Goal: Task Accomplishment & Management: Complete application form

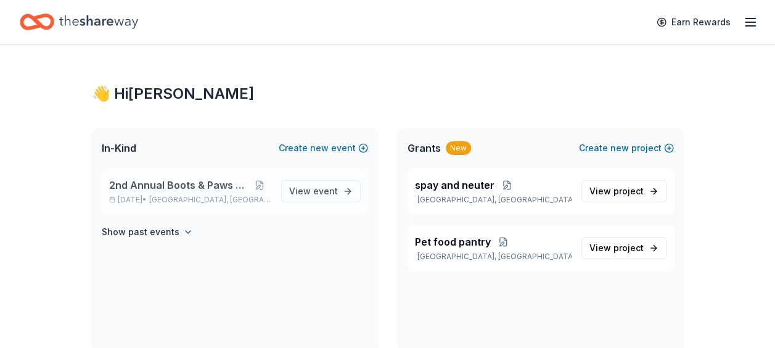
click at [159, 182] on span "2nd Annual Boots & Paws Gala" at bounding box center [178, 185] width 139 height 15
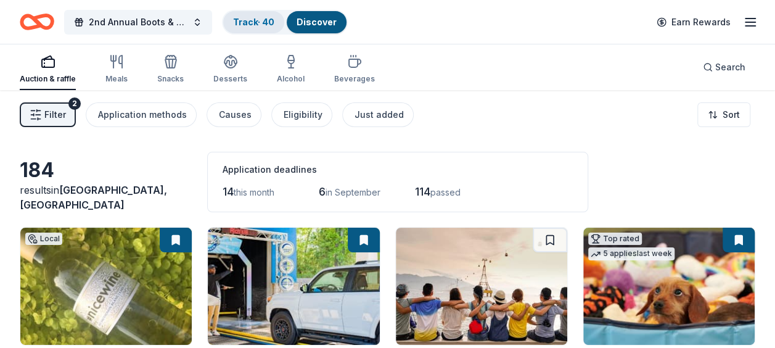
click at [265, 23] on link "Track · 40" at bounding box center [253, 22] width 41 height 10
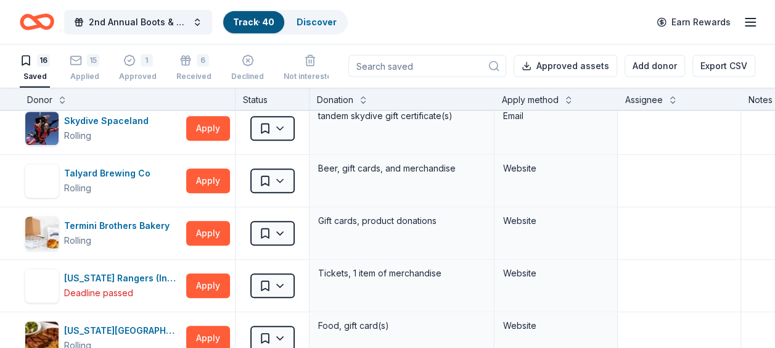
scroll to position [537, 0]
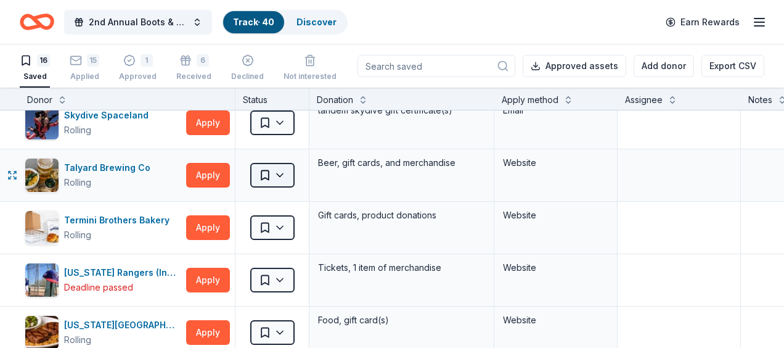
click at [284, 171] on html "2nd Annual Boots & Paws Gala Track · 40 Discover Earn Rewards 16 Saved 15 Appli…" at bounding box center [392, 174] width 784 height 348
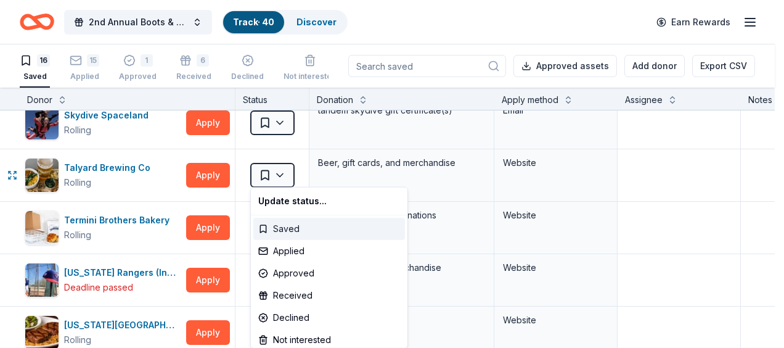
click at [284, 231] on div "Saved" at bounding box center [329, 229] width 152 height 22
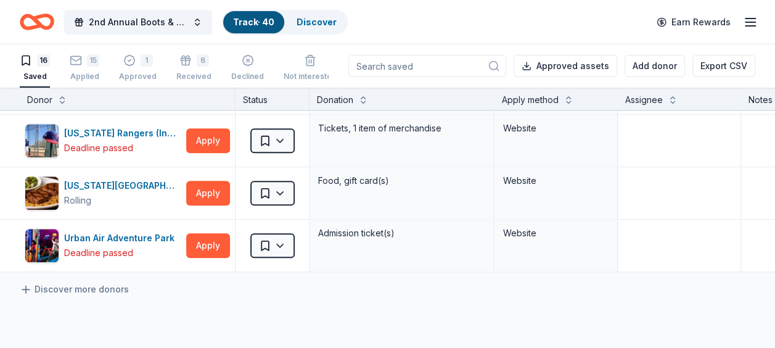
scroll to position [687, 0]
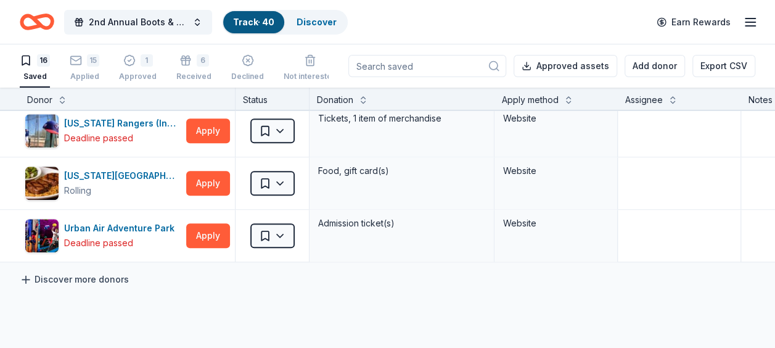
drag, startPoint x: 136, startPoint y: 222, endPoint x: 75, endPoint y: 273, distance: 79.2
click at [75, 273] on link "Discover more donors" at bounding box center [74, 279] width 109 height 15
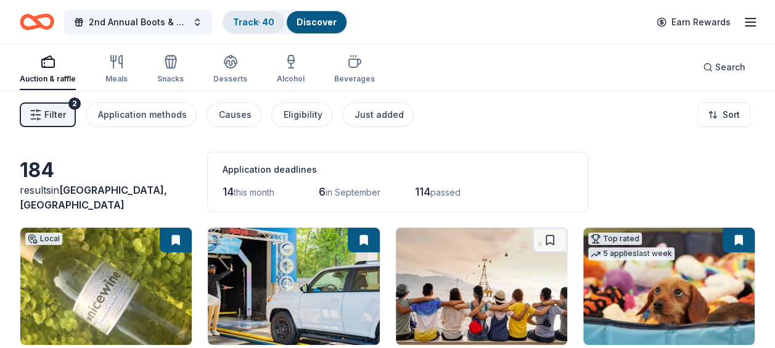
click at [251, 22] on link "Track · 40" at bounding box center [253, 22] width 41 height 10
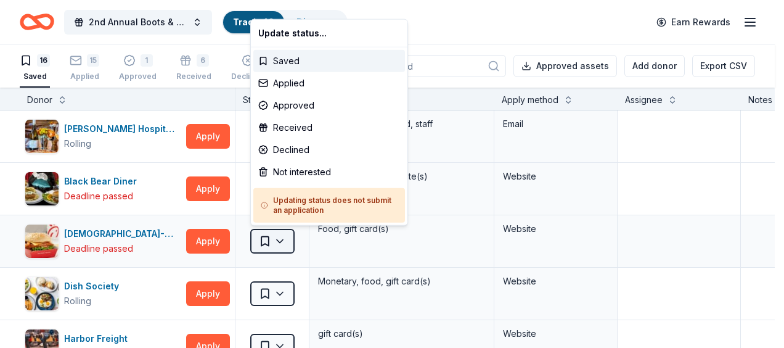
click at [278, 238] on html "2nd Annual Boots & Paws Gala Track · 40 Discover Earn Rewards 16 Saved 15 Appli…" at bounding box center [392, 174] width 784 height 348
click at [286, 149] on div "Declined" at bounding box center [329, 150] width 152 height 22
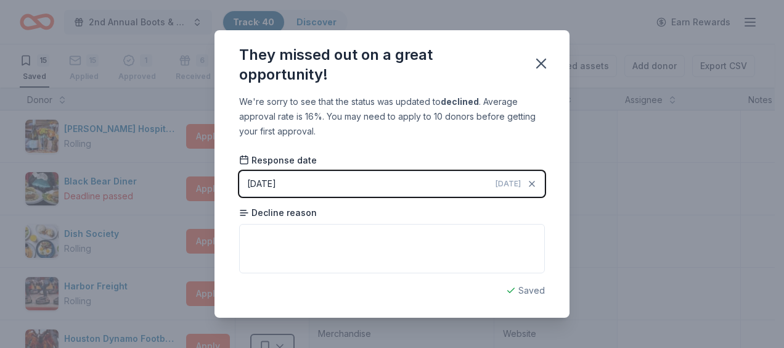
drag, startPoint x: 476, startPoint y: 80, endPoint x: 505, endPoint y: 18, distance: 68.4
click at [505, 18] on div "They missed out on a great opportunity! We're sorry to see that the status was …" at bounding box center [392, 174] width 784 height 348
drag, startPoint x: 505, startPoint y: 18, endPoint x: 477, endPoint y: 64, distance: 53.7
click at [477, 64] on div "They missed out on a great opportunity!" at bounding box center [378, 64] width 279 height 39
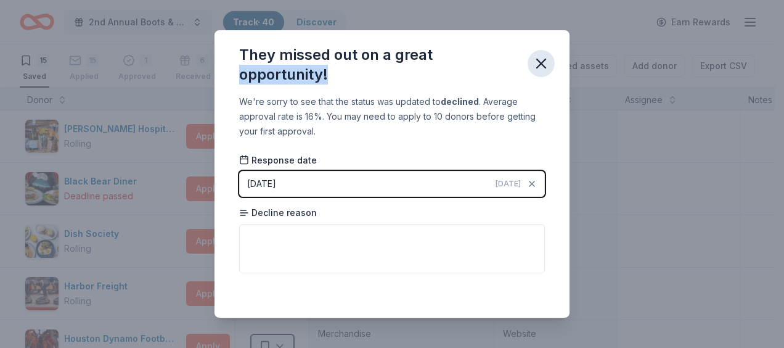
click at [544, 64] on icon "button" at bounding box center [541, 63] width 17 height 17
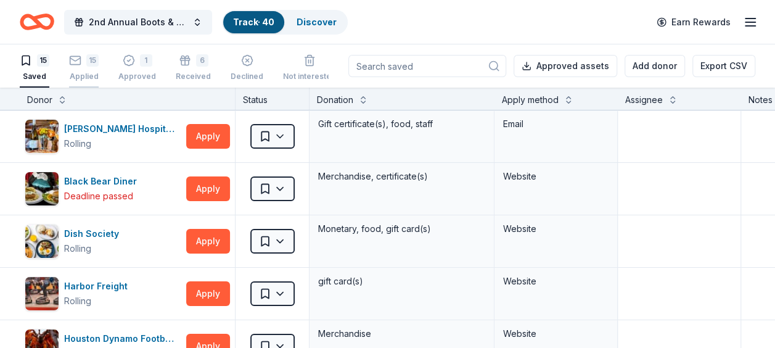
click at [84, 79] on div "Applied" at bounding box center [84, 76] width 30 height 10
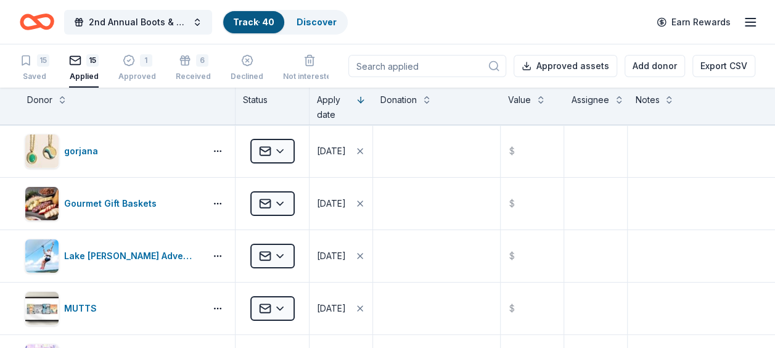
click at [171, 115] on div "Donor" at bounding box center [128, 106] width 216 height 37
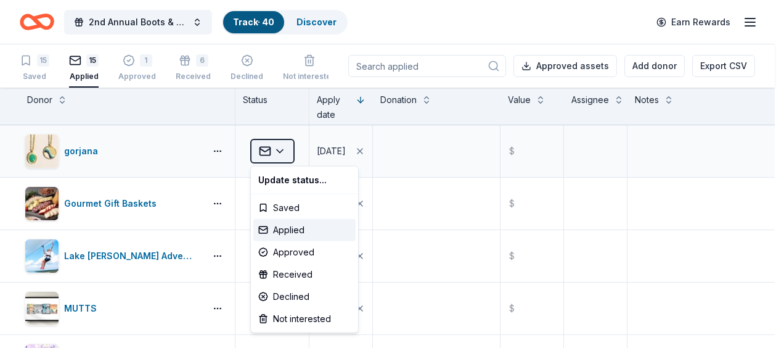
click at [280, 153] on html "2nd Annual Boots & Paws Gala Track · 40 Discover Earn Rewards 15 Saved 15 Appli…" at bounding box center [392, 174] width 784 height 348
click at [294, 258] on div "Approved" at bounding box center [304, 252] width 102 height 22
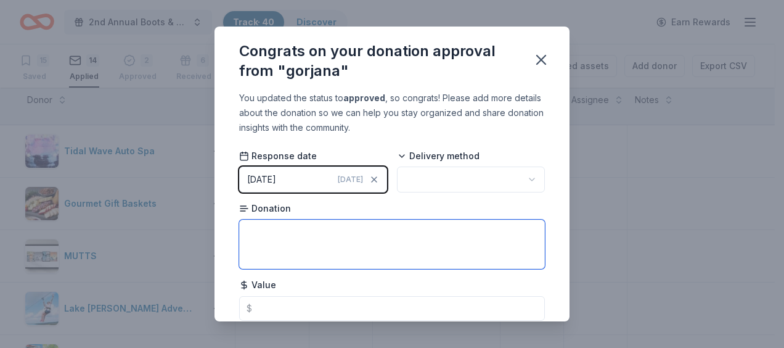
click at [285, 247] on textarea at bounding box center [392, 243] width 306 height 49
type textarea "gift card"
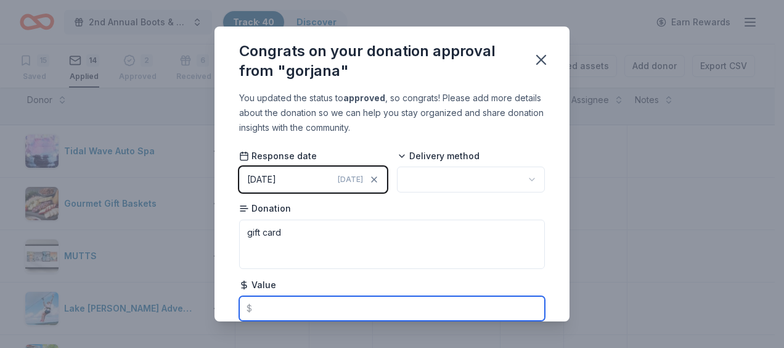
click at [275, 306] on input "text" at bounding box center [392, 308] width 306 height 25
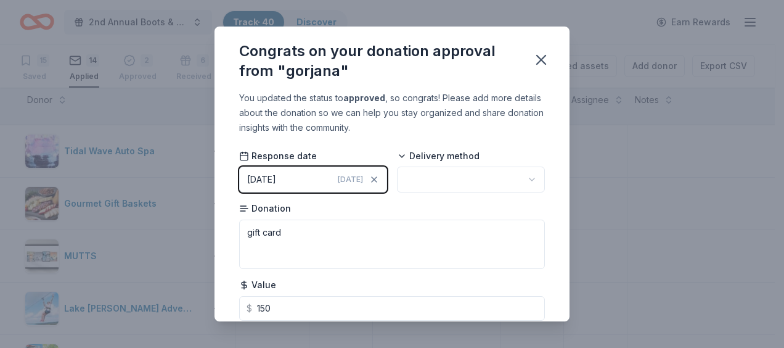
type input "150.00"
click at [521, 178] on html "2nd Annual Boots & Paws Gala Track · 40 Discover Earn Rewards 15 Saved 14 Appli…" at bounding box center [392, 174] width 784 height 348
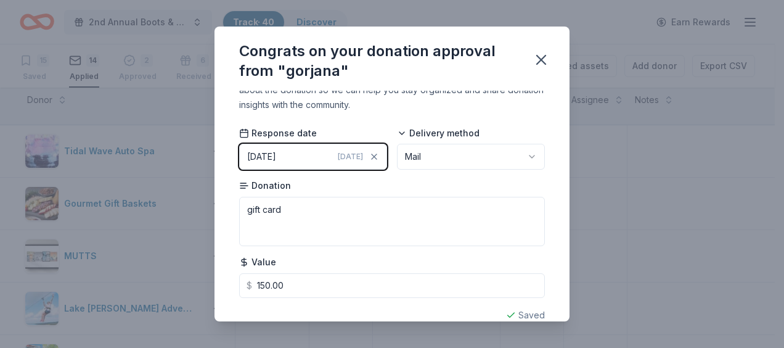
scroll to position [43, 0]
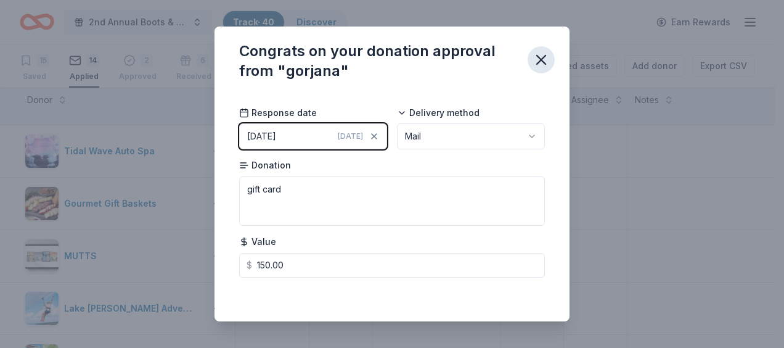
click at [545, 67] on icon "button" at bounding box center [541, 59] width 17 height 17
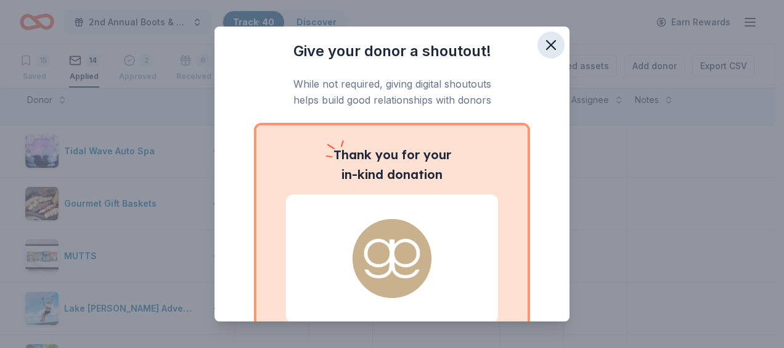
click at [542, 44] on icon "button" at bounding box center [550, 44] width 17 height 17
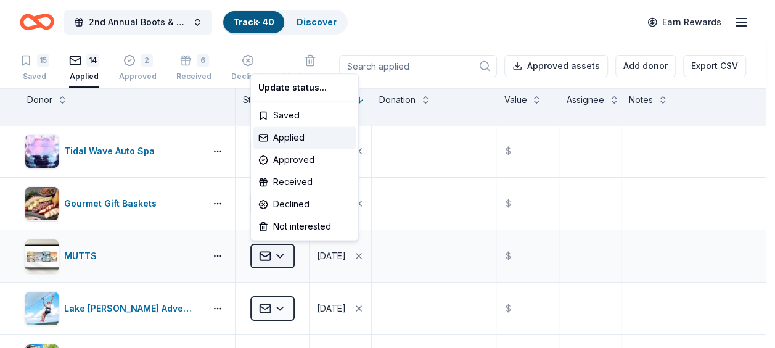
click at [282, 252] on html "2nd Annual Boots & Paws Gala Track · 40 Discover Earn Rewards 15 Saved 14 Appli…" at bounding box center [387, 174] width 775 height 348
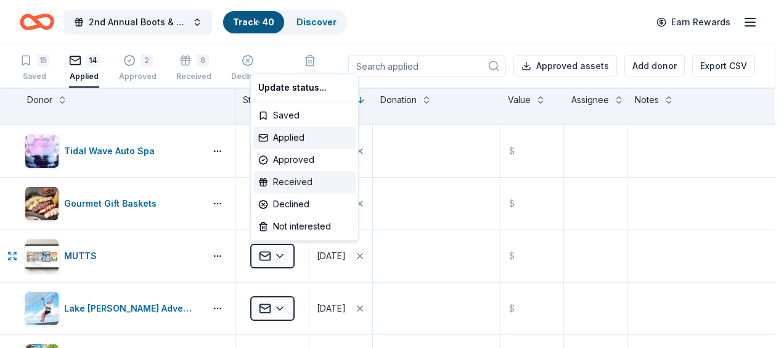
click at [290, 176] on div "Received" at bounding box center [304, 182] width 102 height 22
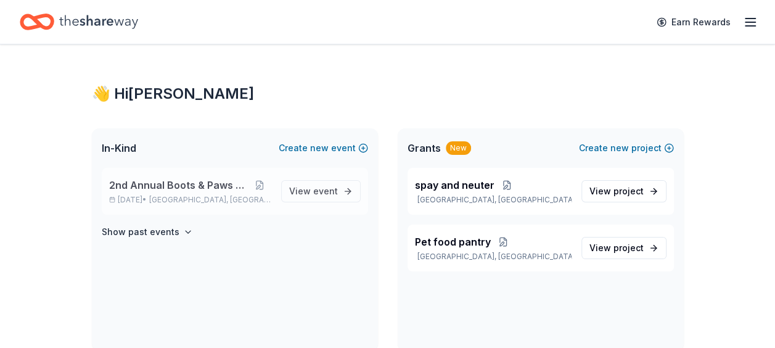
click at [205, 183] on span "2nd Annual Boots & Paws Gala" at bounding box center [178, 185] width 139 height 15
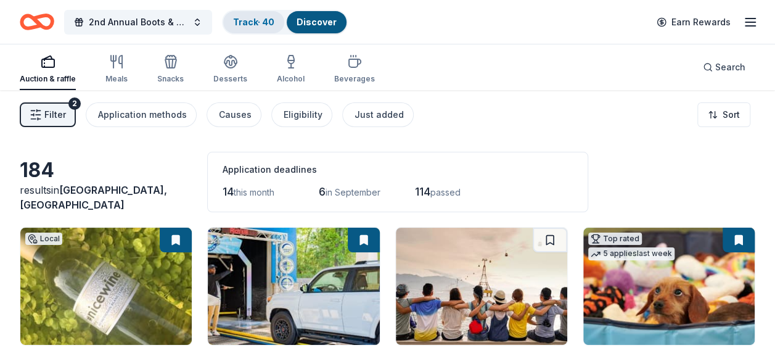
click at [249, 24] on link "Track · 40" at bounding box center [253, 22] width 41 height 10
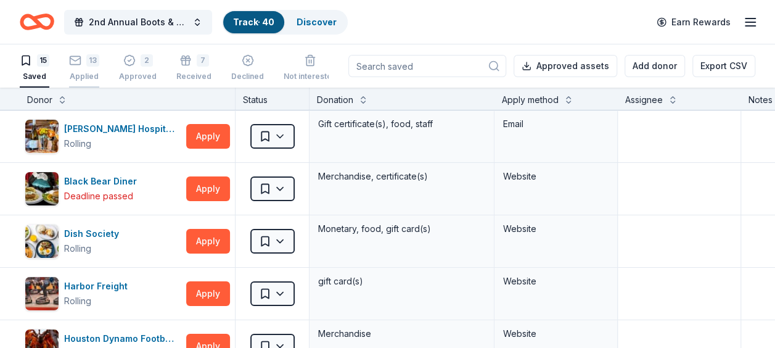
click at [97, 65] on div "13" at bounding box center [92, 60] width 13 height 12
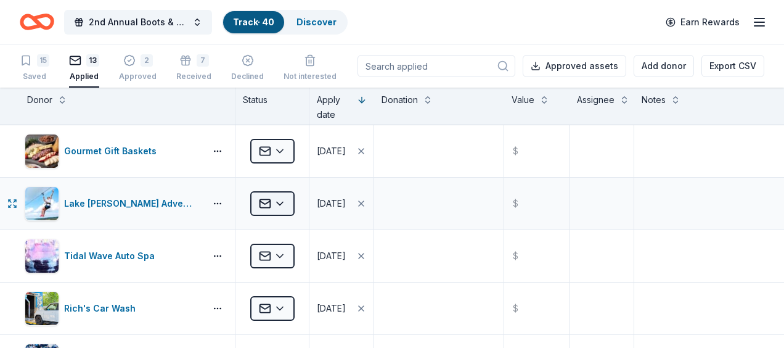
click at [282, 200] on html "2nd Annual Boots & Paws Gala Track · 40 Discover Earn Rewards 15 Saved 13 Appli…" at bounding box center [392, 174] width 784 height 348
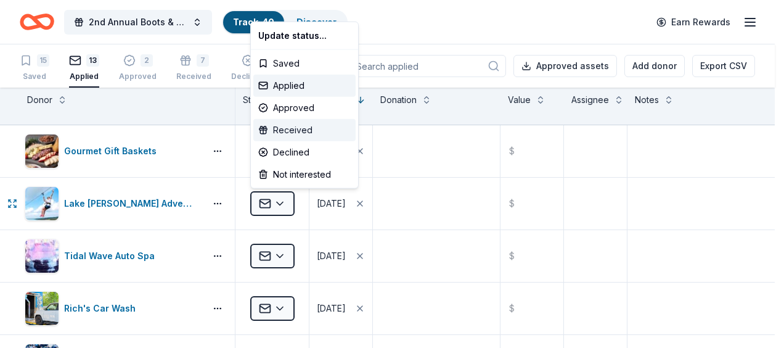
click at [293, 131] on div "Received" at bounding box center [304, 130] width 102 height 22
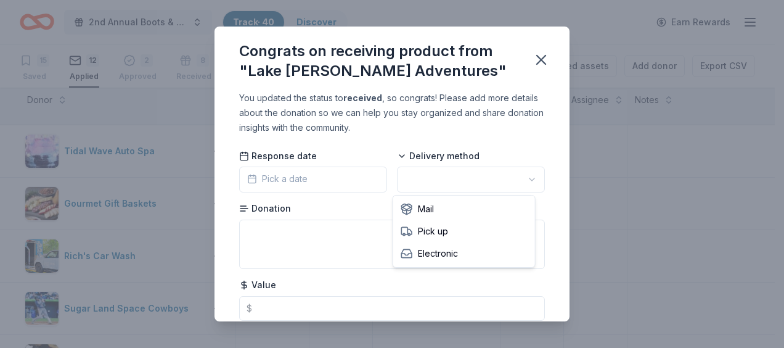
click at [520, 180] on html "2nd Annual Boots & Paws Gala Track · 40 Discover Earn Rewards 15 Saved 12 Appli…" at bounding box center [392, 174] width 784 height 348
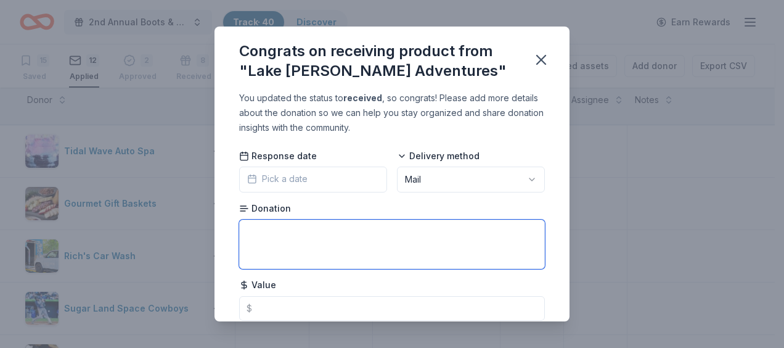
click at [441, 230] on textarea at bounding box center [392, 243] width 306 height 49
type textarea "gift cards"
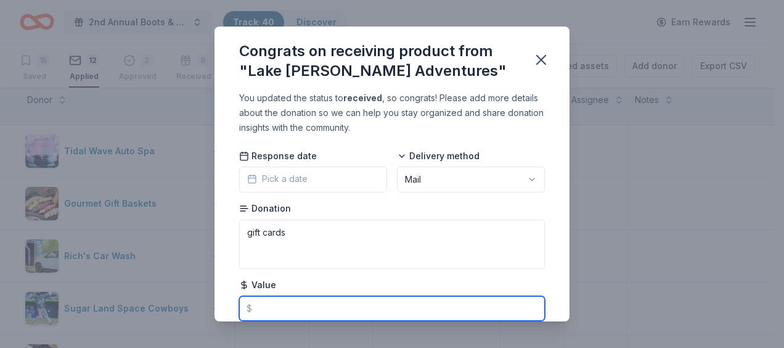
click at [338, 310] on input "text" at bounding box center [392, 308] width 306 height 25
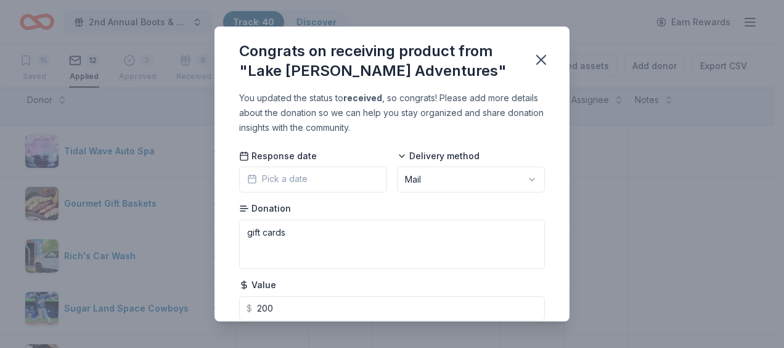
type input "200.00"
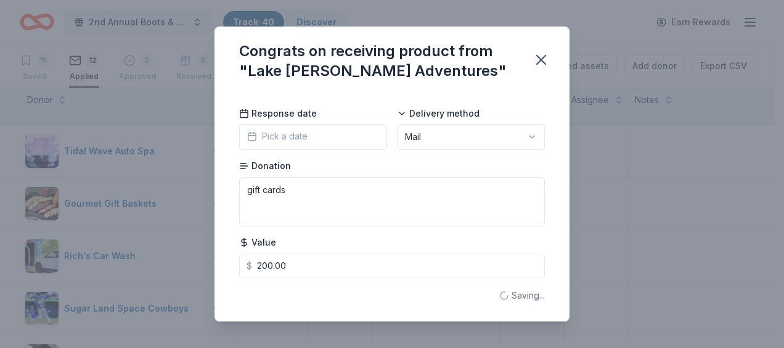
scroll to position [43, 0]
click at [542, 57] on icon "button" at bounding box center [541, 59] width 17 height 17
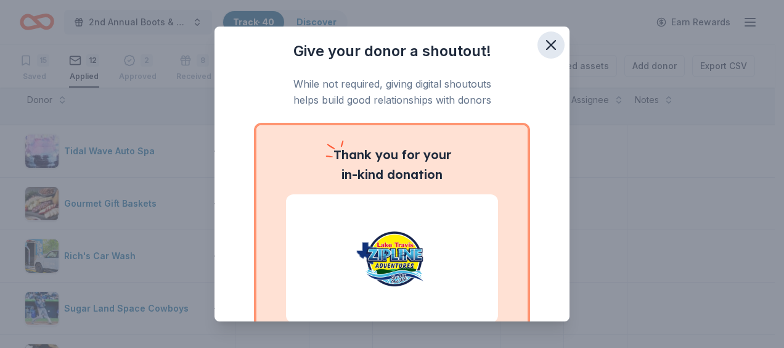
click at [542, 50] on icon "button" at bounding box center [550, 44] width 17 height 17
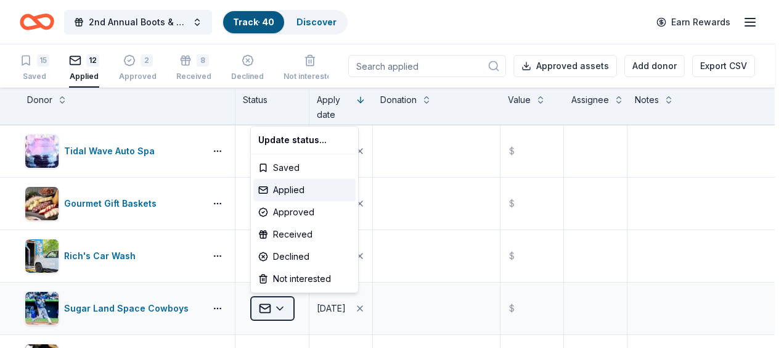
click at [280, 308] on html "2nd Annual Boots & Paws Gala Track · 40 Discover Earn Rewards 15 Saved 12 Appli…" at bounding box center [392, 174] width 784 height 348
click at [293, 229] on div "Received" at bounding box center [304, 234] width 102 height 22
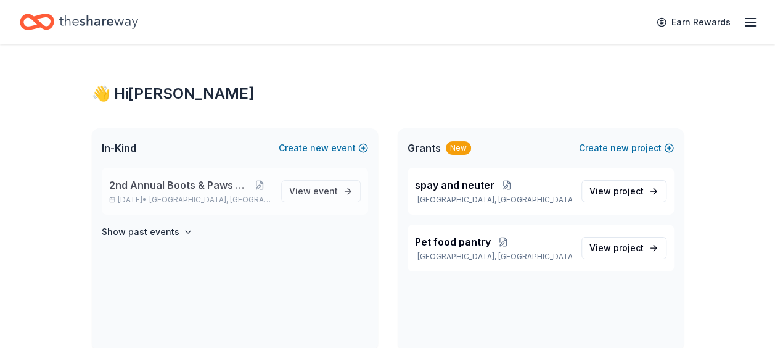
click at [181, 189] on span "2nd Annual Boots & Paws Gala" at bounding box center [178, 185] width 139 height 15
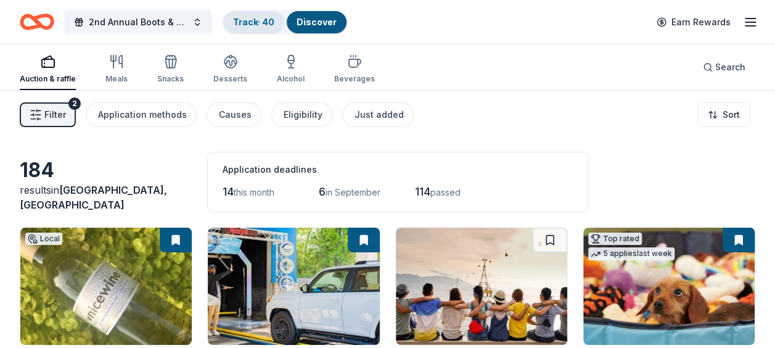
click at [247, 20] on link "Track · 40" at bounding box center [253, 22] width 41 height 10
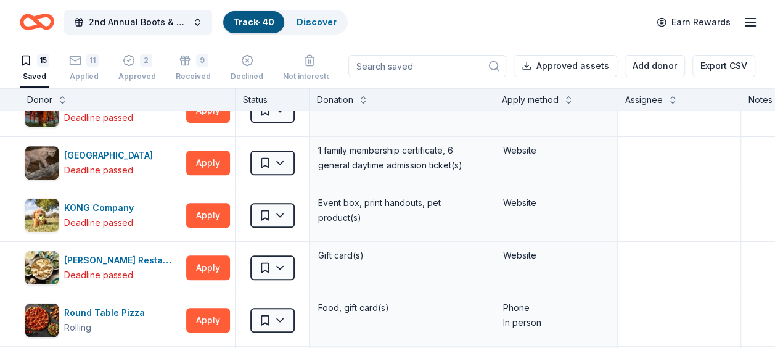
scroll to position [238, 0]
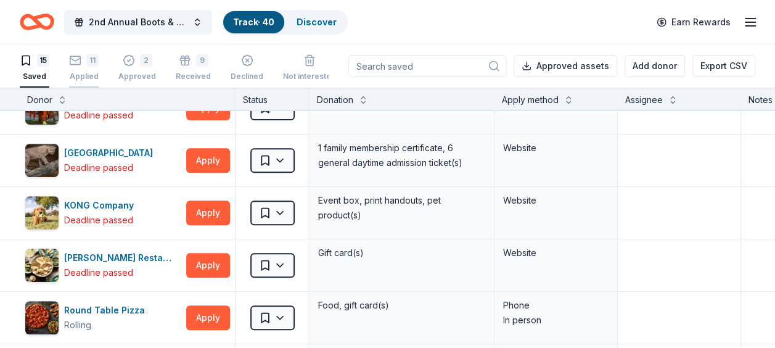
click at [78, 64] on icon "button" at bounding box center [75, 60] width 12 height 12
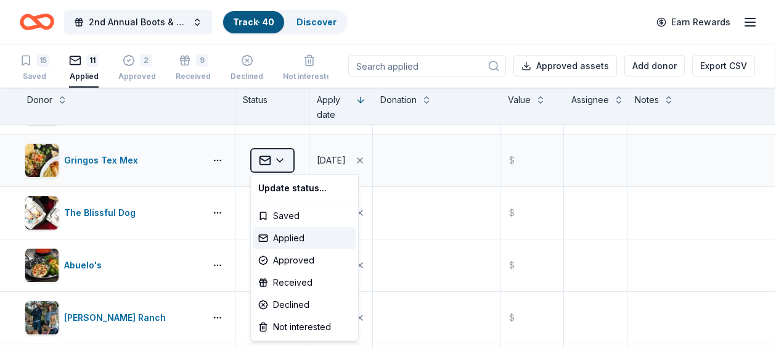
click at [277, 160] on html "2nd Annual Boots & Paws Gala Track · 40 Discover Earn Rewards 15 Saved 11 Appli…" at bounding box center [392, 174] width 784 height 348
click at [282, 264] on div "Approved" at bounding box center [304, 260] width 102 height 22
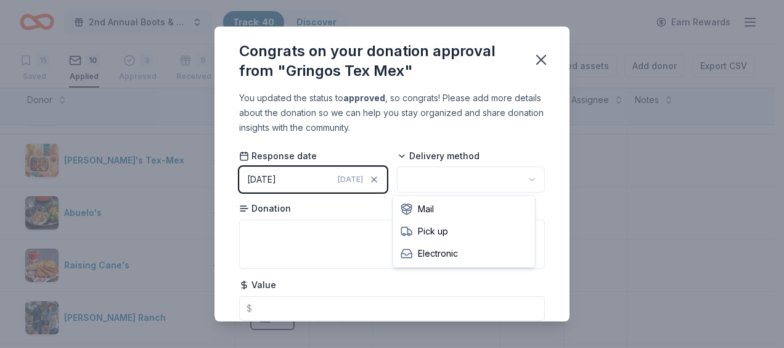
click at [521, 178] on html "2nd Annual Boots & Paws Gala Track · 40 Discover Earn Rewards 15 Saved 10 Appli…" at bounding box center [392, 174] width 784 height 348
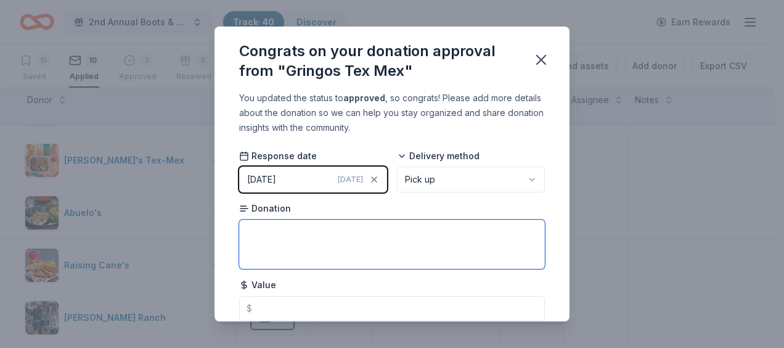
click at [469, 234] on textarea at bounding box center [392, 243] width 306 height 49
type textarea "gift basket and gift card"
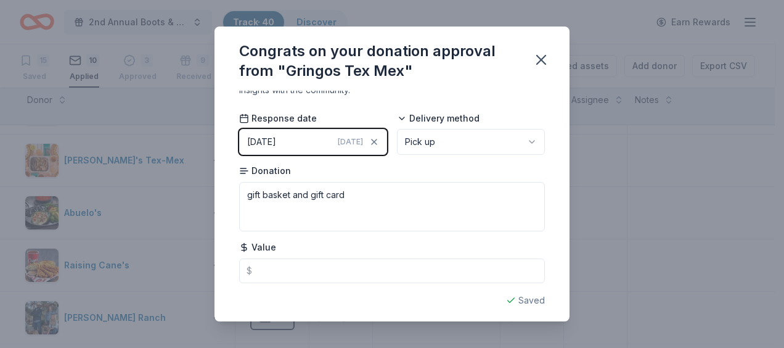
scroll to position [43, 0]
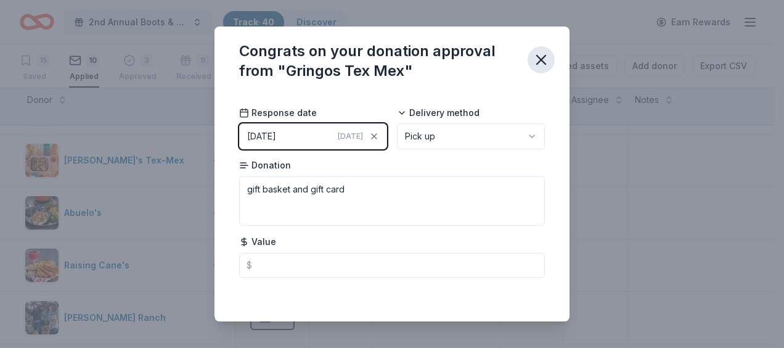
click at [541, 62] on icon "button" at bounding box center [541, 59] width 17 height 17
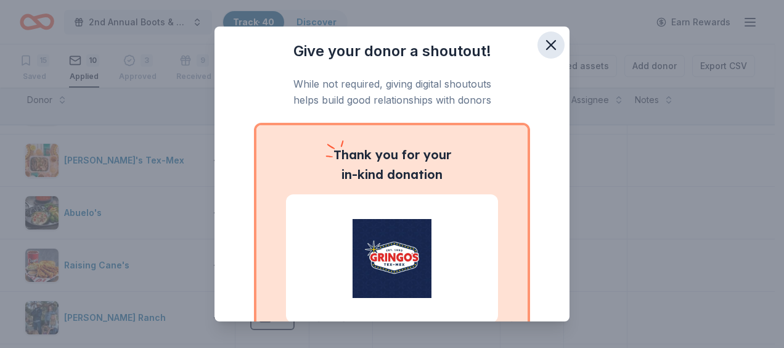
click at [547, 46] on icon "button" at bounding box center [551, 45] width 9 height 9
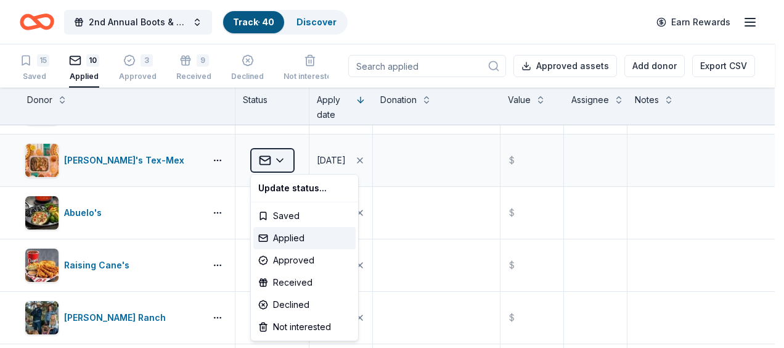
click at [285, 157] on html "2nd Annual Boots & Paws Gala Track · 40 Discover Earn Rewards 15 Saved 10 Appli…" at bounding box center [392, 174] width 784 height 348
click at [295, 284] on div "Received" at bounding box center [304, 282] width 102 height 22
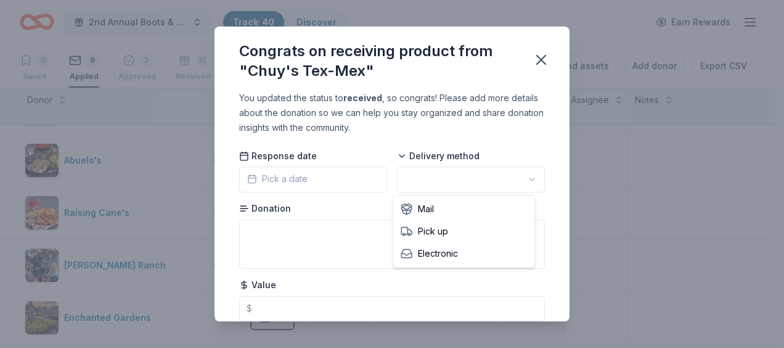
click at [524, 180] on html "2nd Annual Boots & Paws Gala Track · 40 Discover Earn Rewards 15 Saved 9 Applie…" at bounding box center [392, 174] width 784 height 348
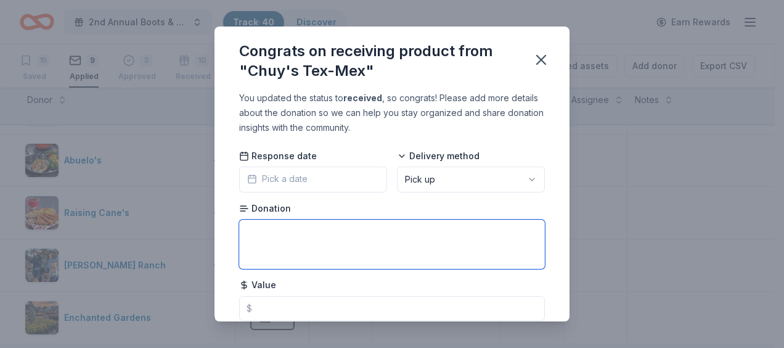
click at [427, 240] on textarea at bounding box center [392, 243] width 306 height 49
type textarea "gift card"
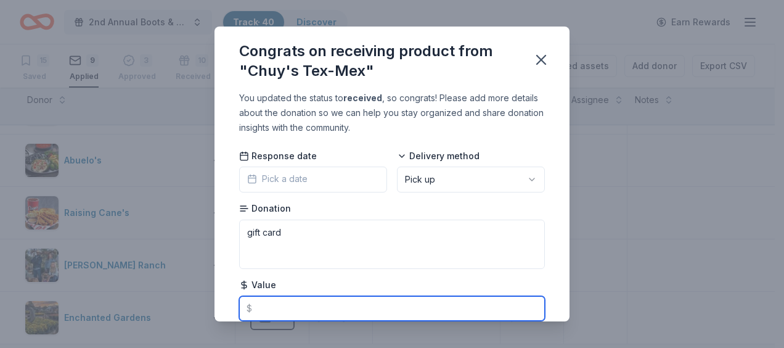
click at [354, 308] on input "text" at bounding box center [392, 308] width 306 height 25
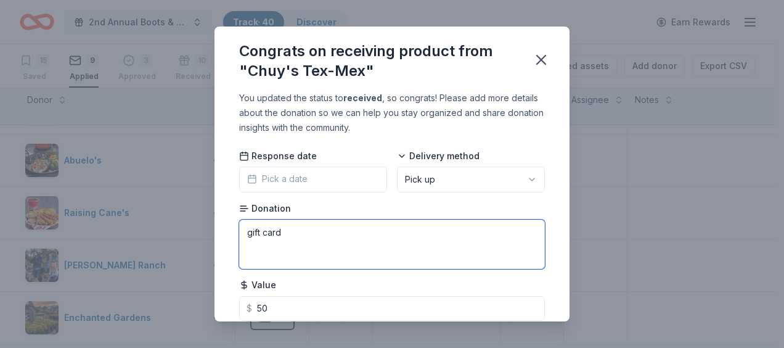
type input "50.00"
click at [522, 240] on textarea "gift card" at bounding box center [392, 243] width 306 height 49
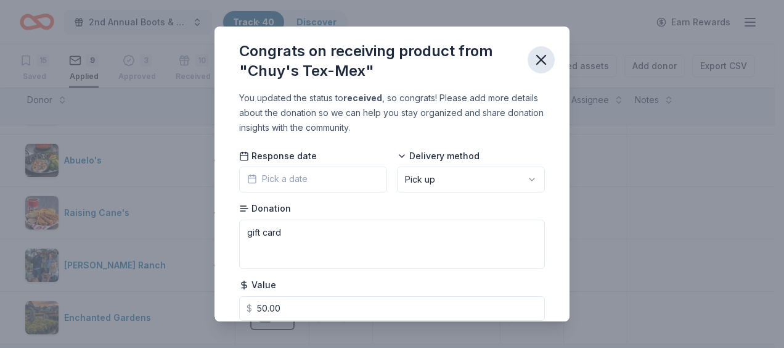
click at [546, 63] on icon "button" at bounding box center [541, 59] width 17 height 17
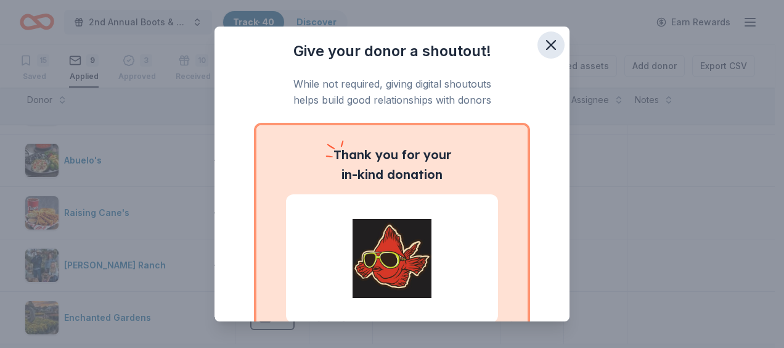
click at [542, 47] on icon "button" at bounding box center [550, 44] width 17 height 17
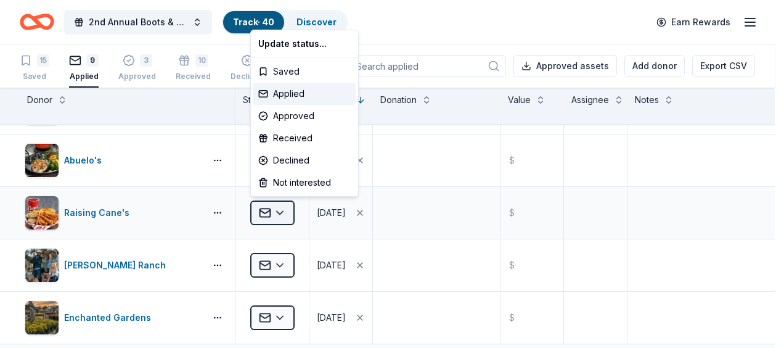
click at [280, 214] on html "2nd Annual Boots & Paws Gala Track · 40 Discover Earn Rewards 15 Saved 9 Applie…" at bounding box center [392, 174] width 784 height 348
click at [287, 138] on div "Received" at bounding box center [304, 138] width 102 height 22
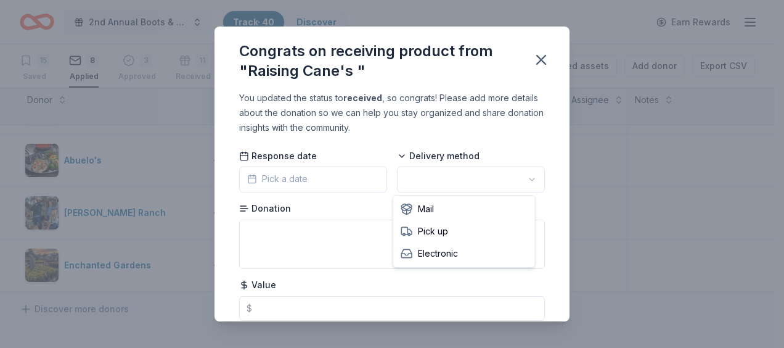
click at [523, 176] on html "2nd Annual Boots & Paws Gala Track · 40 Discover Earn Rewards 15 Saved 8 Applie…" at bounding box center [392, 174] width 784 height 348
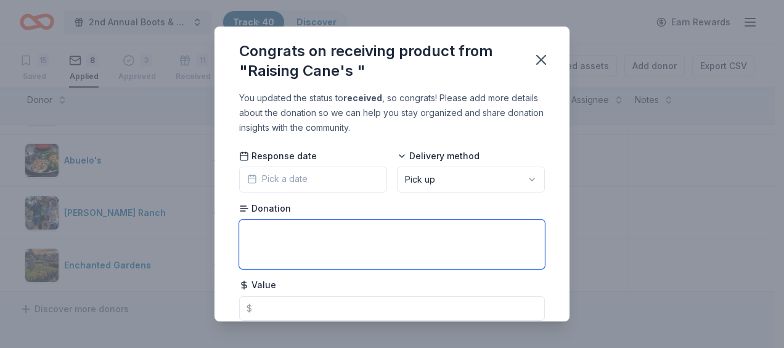
click at [446, 245] on textarea at bounding box center [392, 243] width 306 height 49
type textarea "basket/ gift cards"
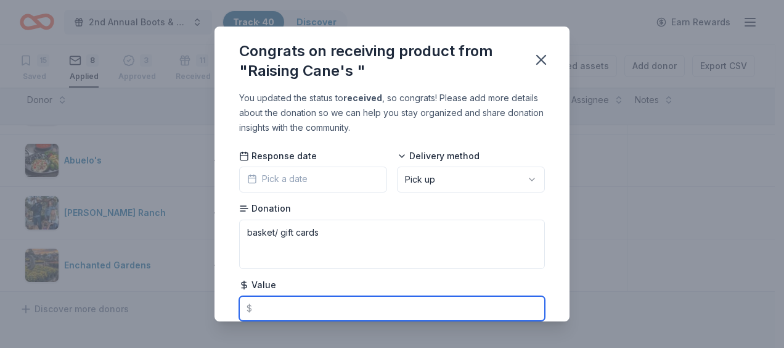
click at [340, 300] on input "text" at bounding box center [392, 308] width 306 height 25
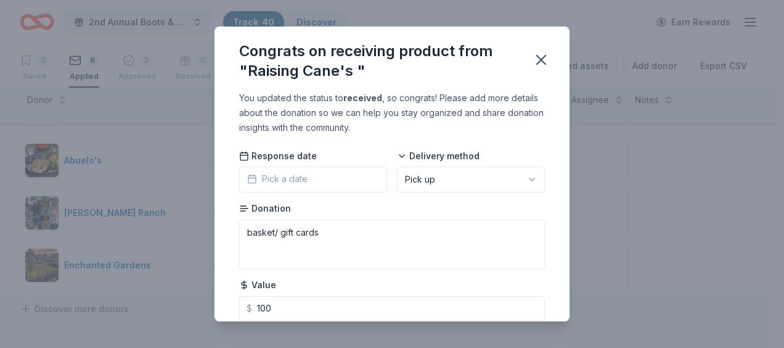
type input "100.00"
click at [541, 117] on div "You updated the status to received , so congrats! Please add more details about…" at bounding box center [391, 206] width 355 height 231
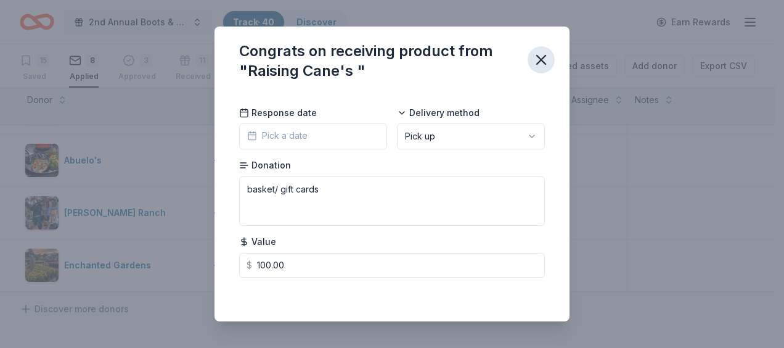
click at [545, 54] on icon "button" at bounding box center [541, 59] width 17 height 17
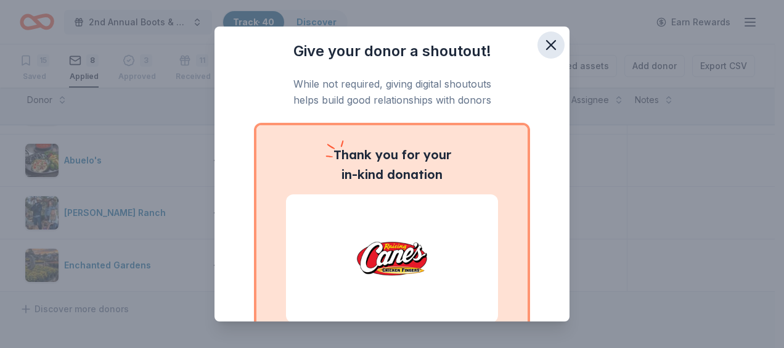
click at [547, 45] on icon "button" at bounding box center [551, 45] width 9 height 9
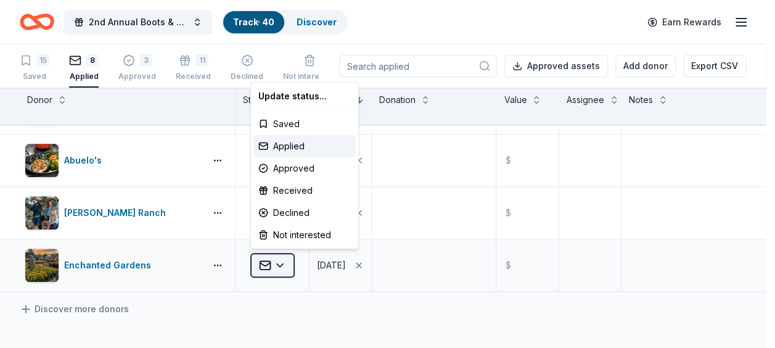
click at [282, 263] on html "2nd Annual Boots & Paws Gala Track · 40 Discover Earn Rewards 15 Saved 8 Applie…" at bounding box center [387, 174] width 775 height 348
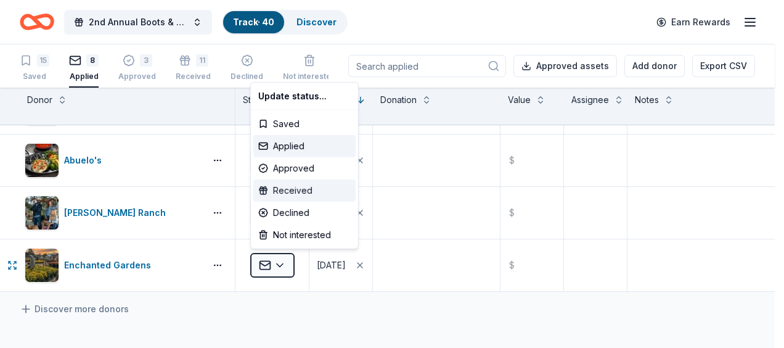
click at [293, 190] on div "Received" at bounding box center [304, 190] width 102 height 22
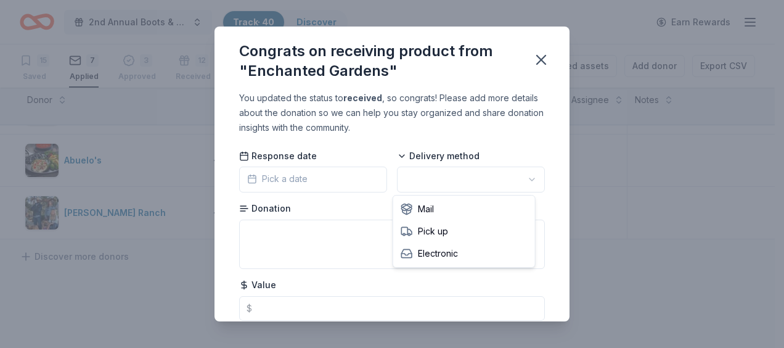
click at [529, 175] on html "2nd Annual Boots & Paws Gala Track · 40 Discover Earn Rewards 15 Saved 7 Applie…" at bounding box center [392, 174] width 784 height 348
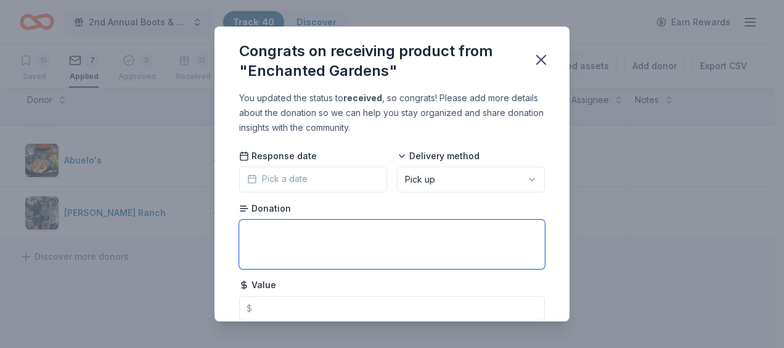
click at [430, 236] on textarea at bounding box center [392, 243] width 306 height 49
type textarea "gift card and plant"
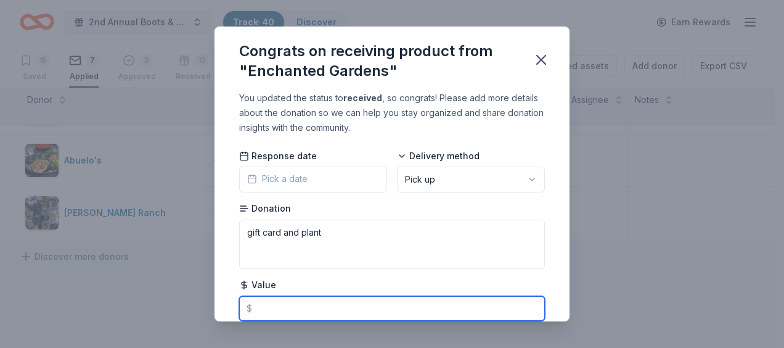
click at [343, 301] on input "text" at bounding box center [392, 308] width 306 height 25
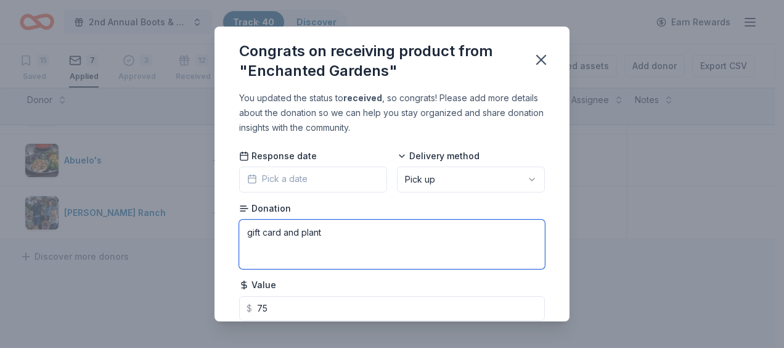
type input "75.00"
click at [514, 263] on textarea "gift card and plant" at bounding box center [392, 243] width 306 height 49
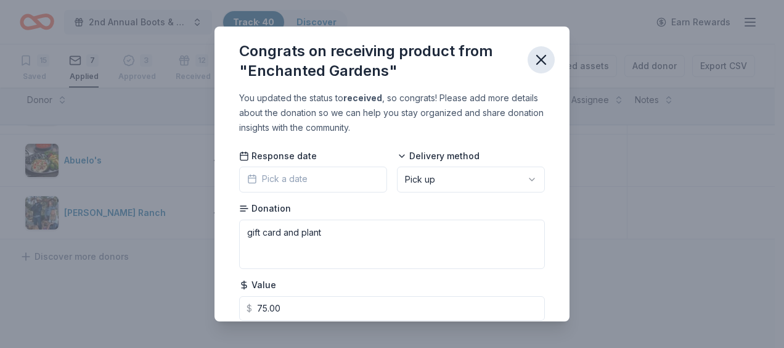
click at [539, 65] on icon "button" at bounding box center [541, 59] width 17 height 17
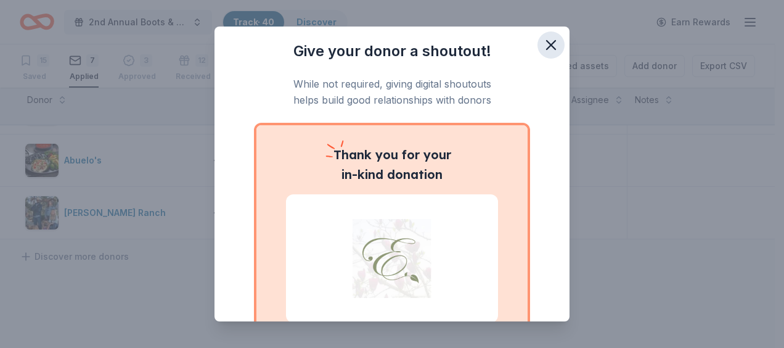
click at [542, 43] on icon "button" at bounding box center [550, 44] width 17 height 17
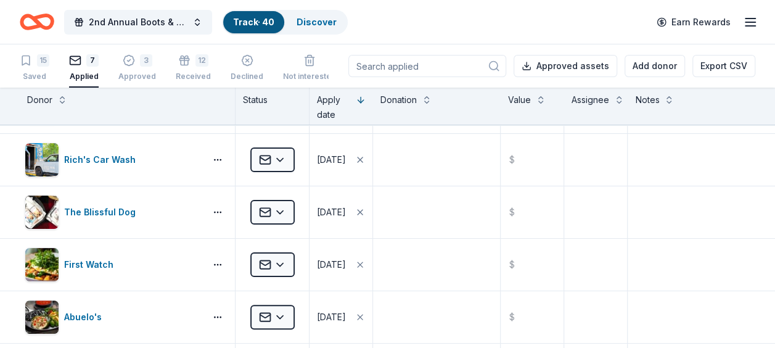
scroll to position [95, 0]
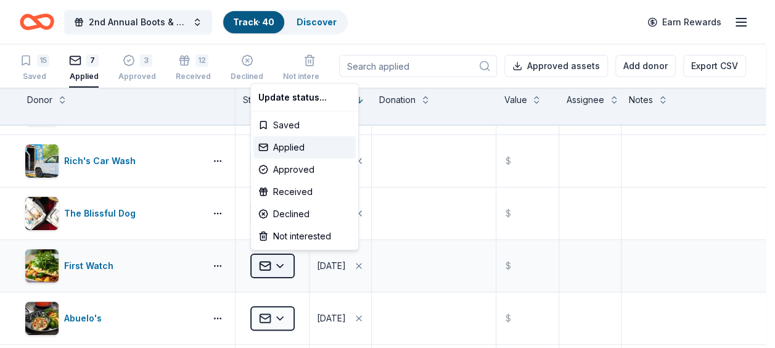
click at [280, 266] on html "2nd Annual Boots & Paws Gala Track · 40 Discover Earn Rewards 15 Saved 7 Applie…" at bounding box center [387, 174] width 775 height 348
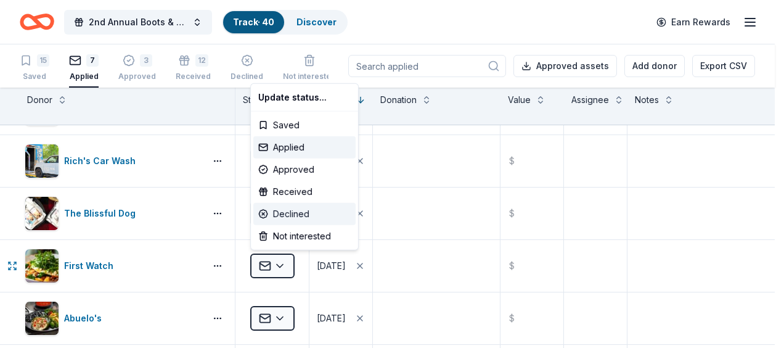
click at [284, 213] on div "Declined" at bounding box center [304, 214] width 102 height 22
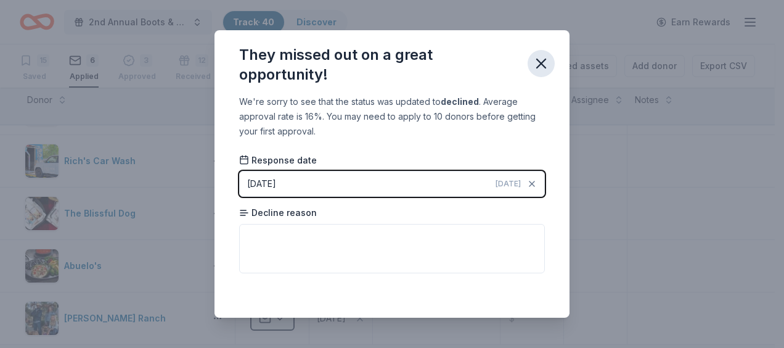
click at [537, 69] on icon "button" at bounding box center [541, 63] width 17 height 17
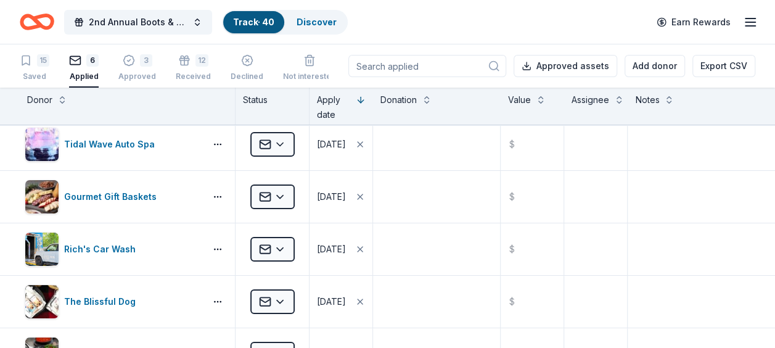
scroll to position [0, 0]
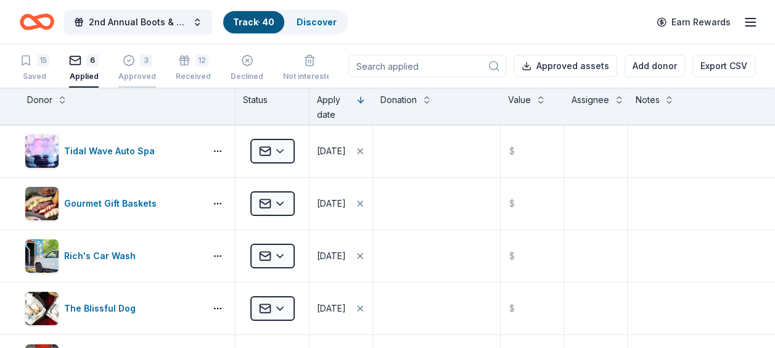
click at [128, 73] on div "Approved" at bounding box center [137, 70] width 38 height 10
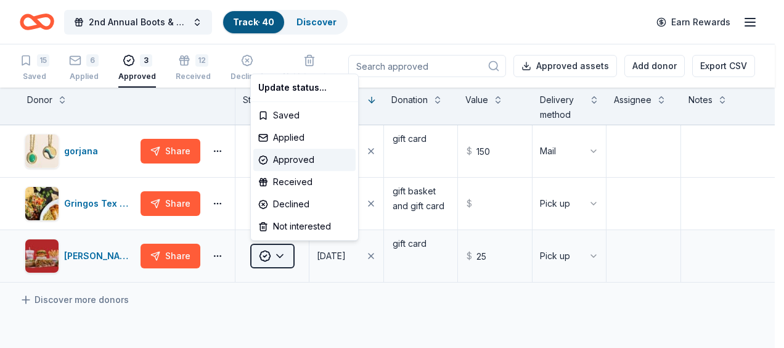
click at [281, 253] on html "2nd Annual Boots & Paws Gala Track · 40 Discover Earn Rewards 15 Saved 6 Applie…" at bounding box center [392, 174] width 784 height 348
click at [287, 175] on div "Received" at bounding box center [304, 182] width 102 height 22
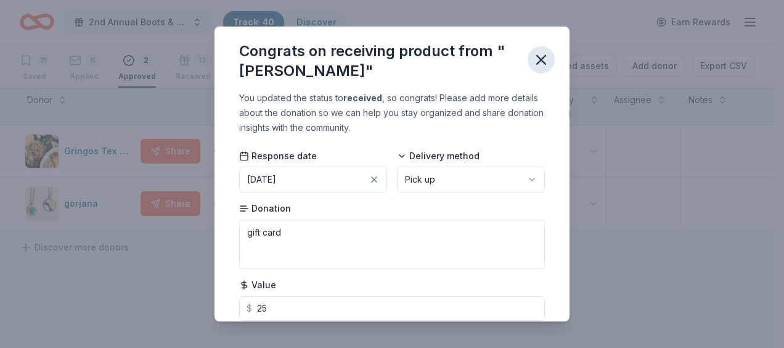
click at [539, 60] on icon "button" at bounding box center [541, 59] width 17 height 17
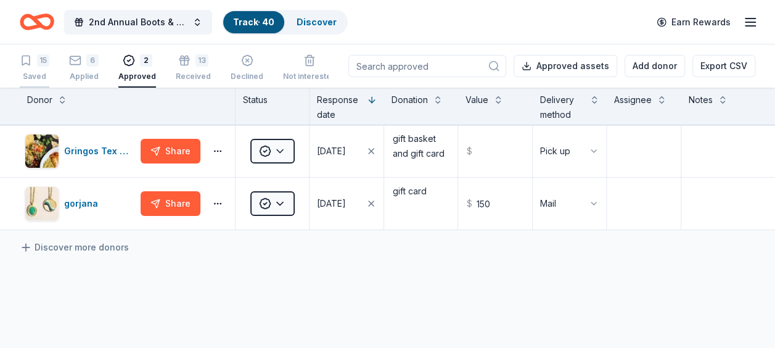
click at [27, 59] on icon "button" at bounding box center [26, 60] width 12 height 12
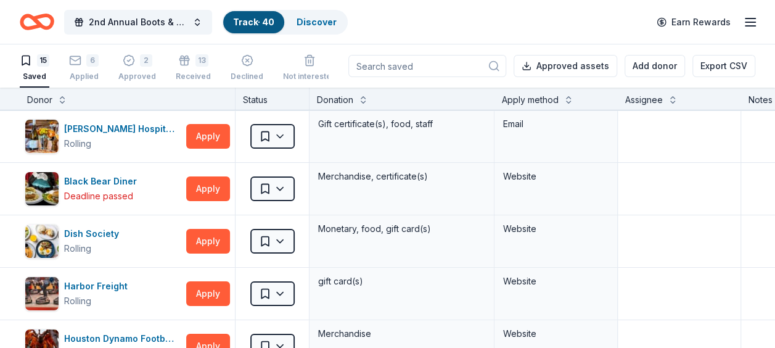
click at [434, 68] on input at bounding box center [427, 66] width 158 height 22
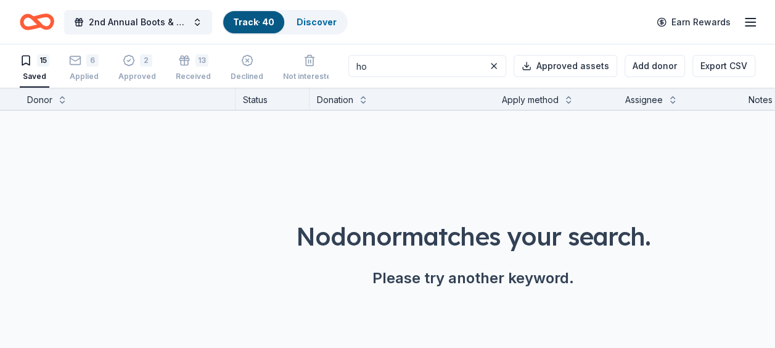
type input "h"
type input "m"
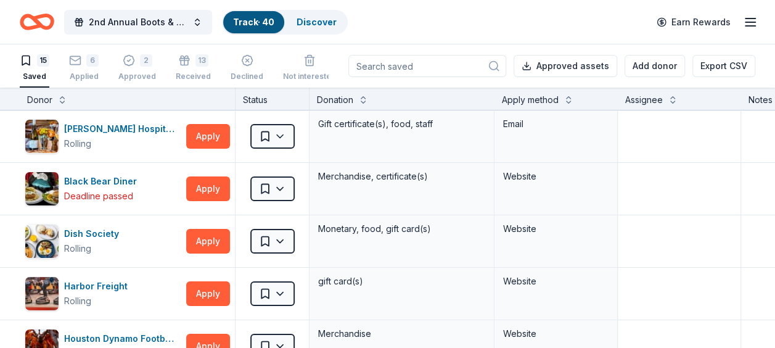
click at [30, 70] on div "15 Saved" at bounding box center [35, 67] width 30 height 27
click at [26, 60] on icon "button" at bounding box center [26, 60] width 12 height 12
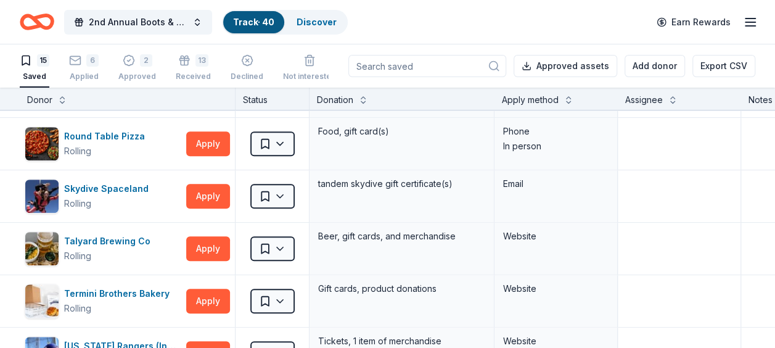
scroll to position [418, 0]
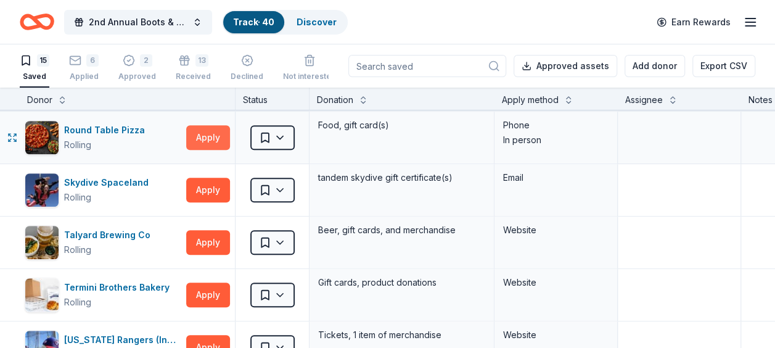
click at [210, 134] on button "Apply" at bounding box center [208, 137] width 44 height 25
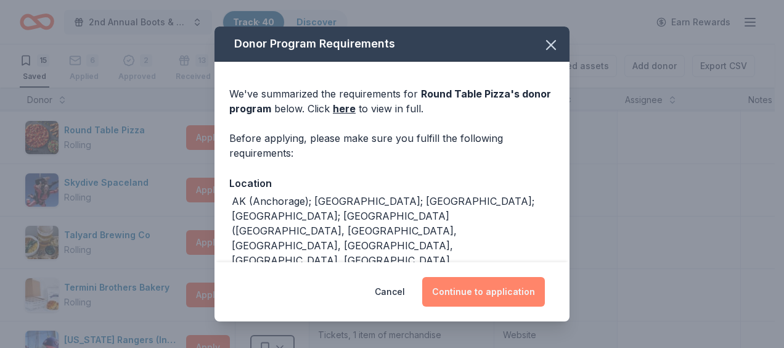
click at [493, 297] on button "Continue to application" at bounding box center [483, 292] width 123 height 30
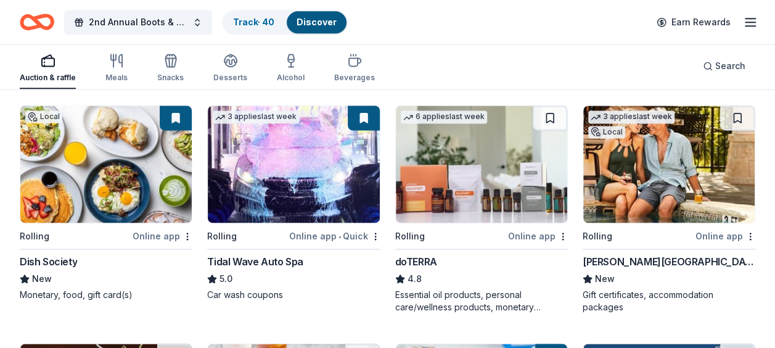
scroll to position [838, 0]
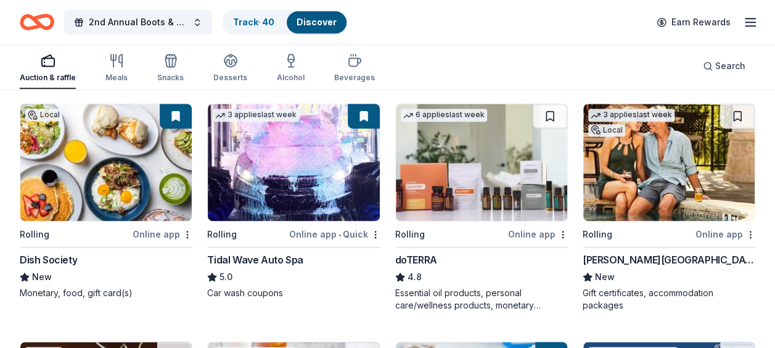
click at [367, 113] on button at bounding box center [364, 116] width 32 height 25
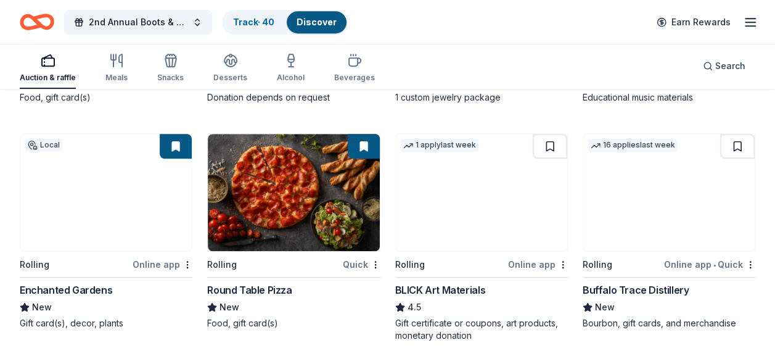
scroll to position [2695, 0]
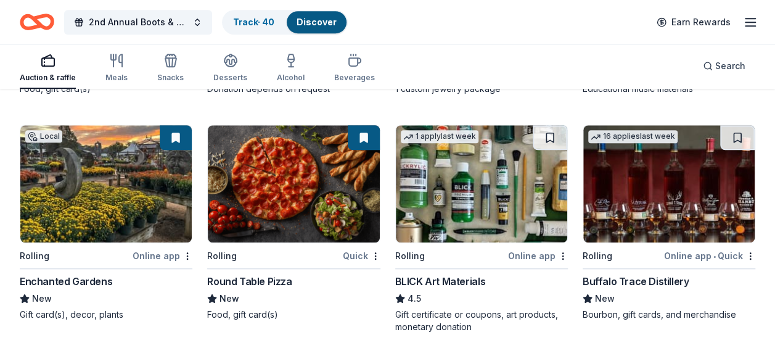
click at [711, 194] on img at bounding box center [668, 183] width 171 height 117
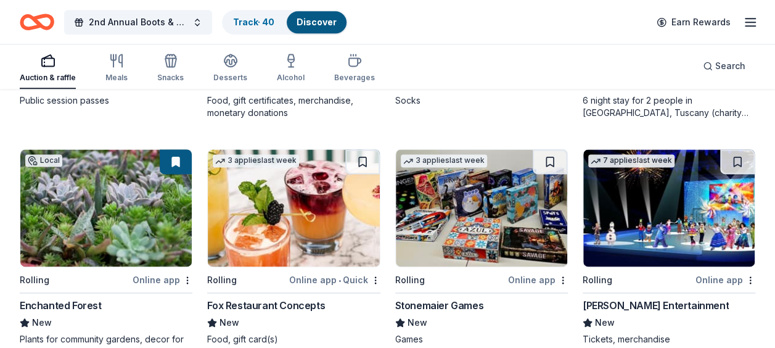
scroll to position [3176, 0]
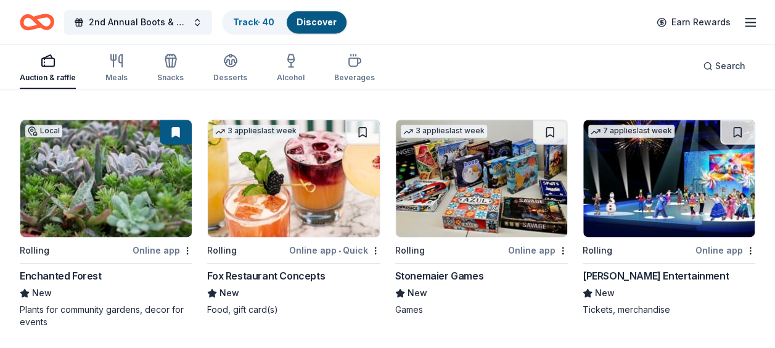
click at [329, 180] on img at bounding box center [293, 178] width 171 height 117
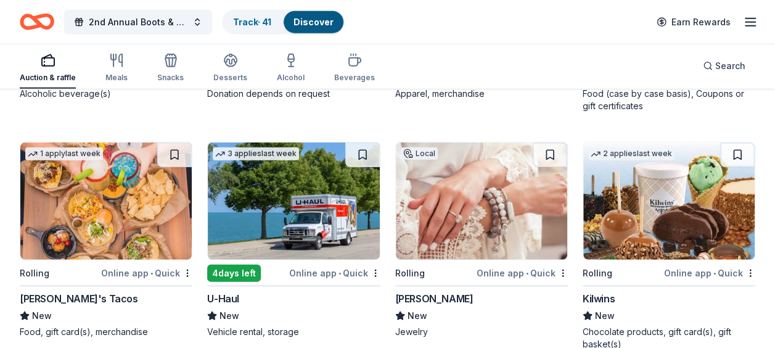
scroll to position [3897, 0]
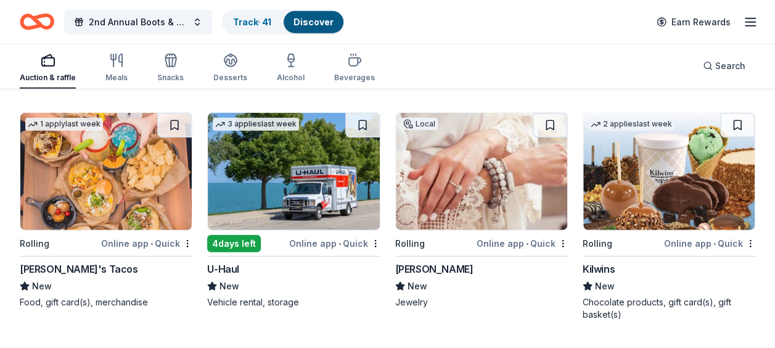
click at [500, 185] on img at bounding box center [481, 171] width 171 height 117
click at [551, 127] on button at bounding box center [550, 125] width 35 height 25
click at [364, 113] on button at bounding box center [362, 125] width 35 height 25
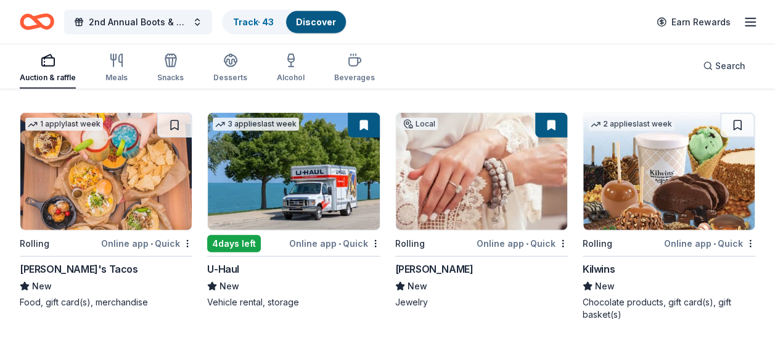
click at [320, 176] on img at bounding box center [293, 171] width 171 height 117
click at [150, 175] on img at bounding box center [105, 171] width 171 height 117
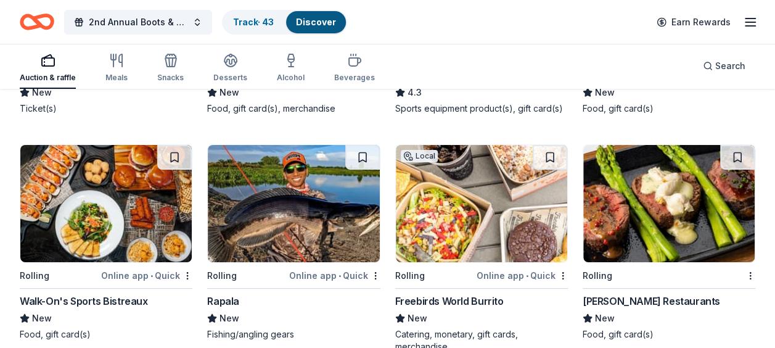
scroll to position [4566, 0]
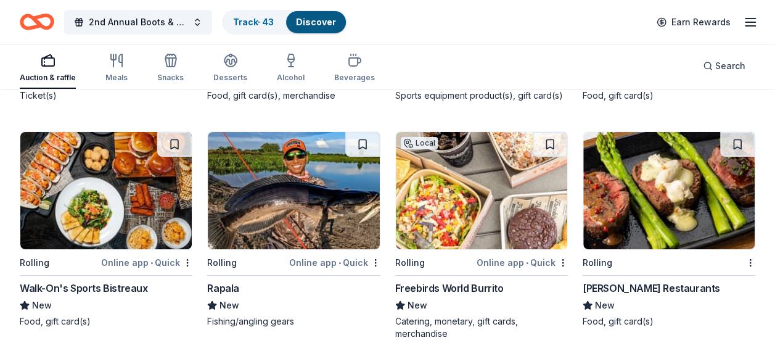
click at [695, 197] on img at bounding box center [668, 190] width 171 height 117
click at [540, 199] on img at bounding box center [481, 190] width 171 height 117
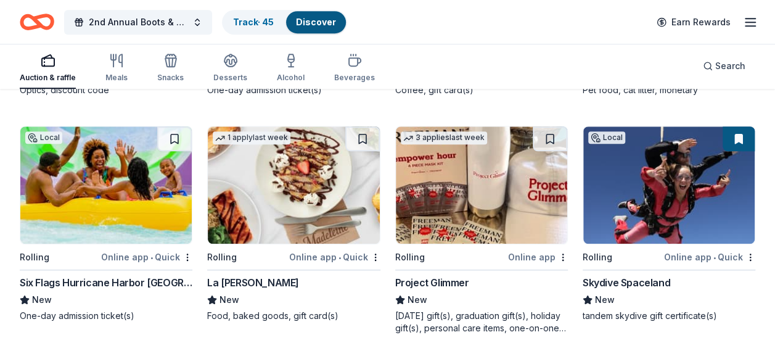
scroll to position [5050, 0]
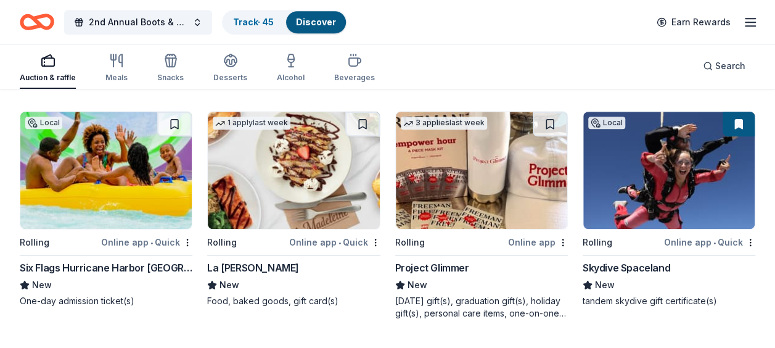
click at [699, 151] on img at bounding box center [668, 170] width 171 height 117
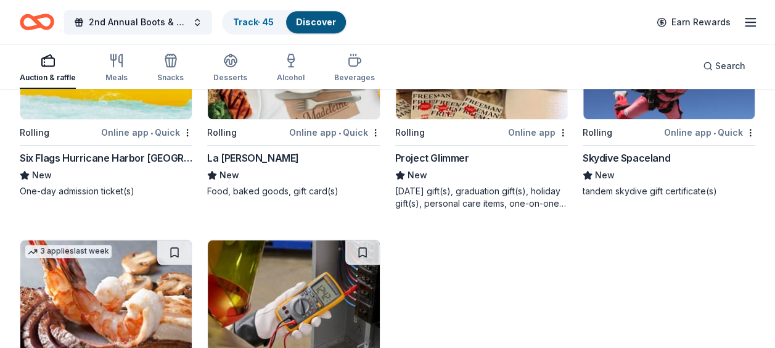
scroll to position [5072, 0]
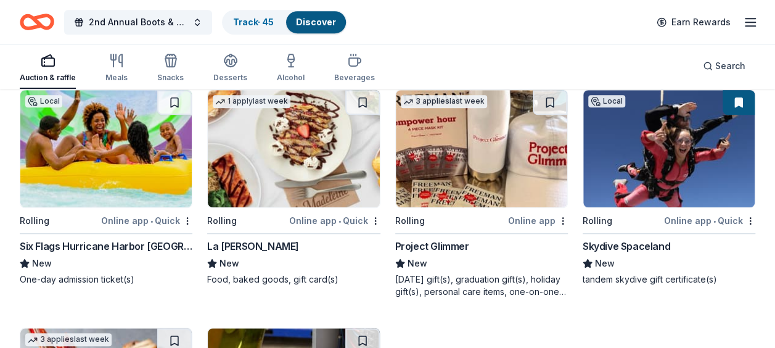
click at [451, 184] on img at bounding box center [481, 148] width 171 height 117
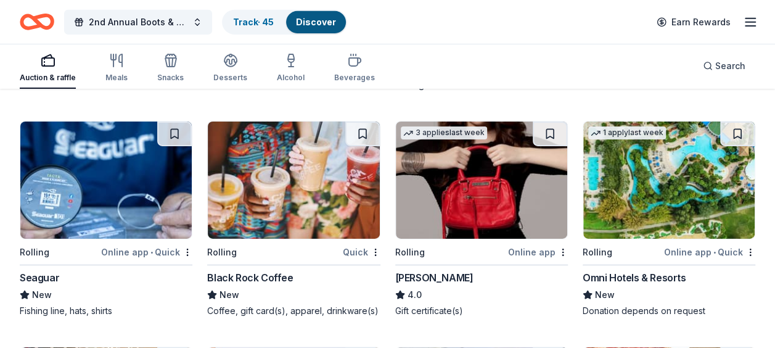
scroll to position [6668, 0]
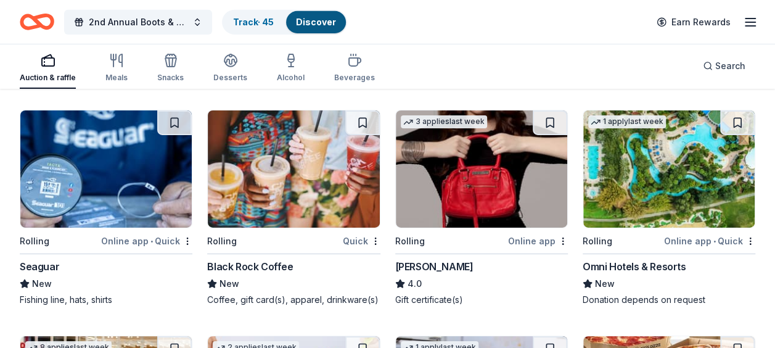
click at [700, 159] on img at bounding box center [668, 168] width 171 height 117
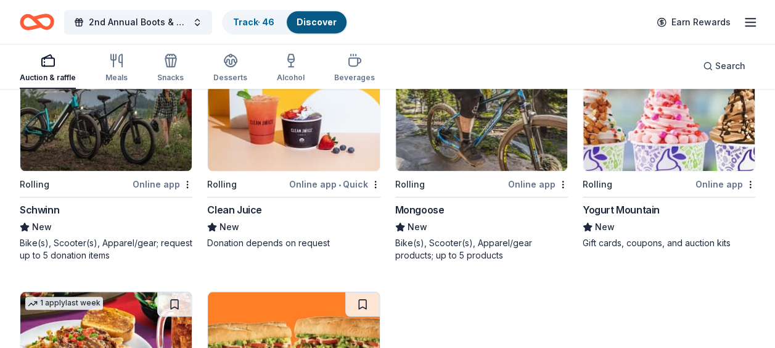
scroll to position [7311, 0]
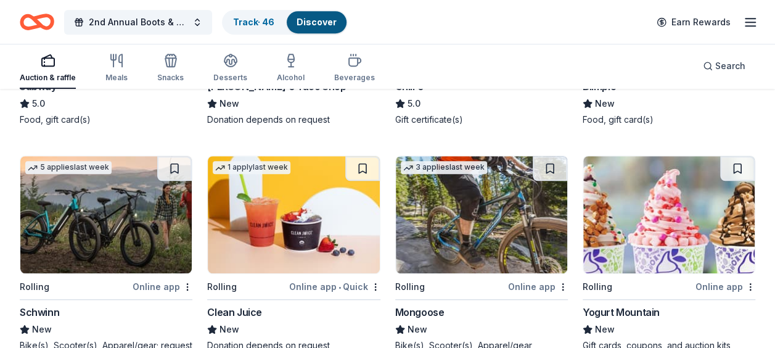
click at [152, 187] on img at bounding box center [105, 214] width 171 height 117
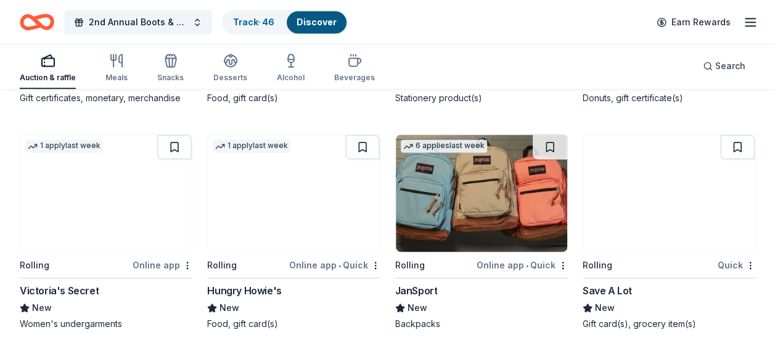
scroll to position [7818, 0]
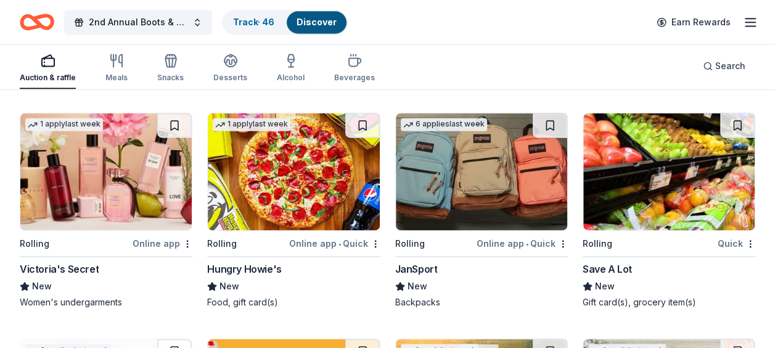
click at [150, 159] on img at bounding box center [105, 171] width 171 height 117
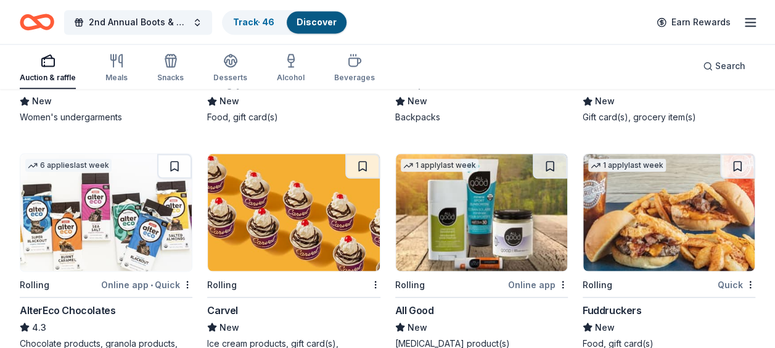
scroll to position [8025, 0]
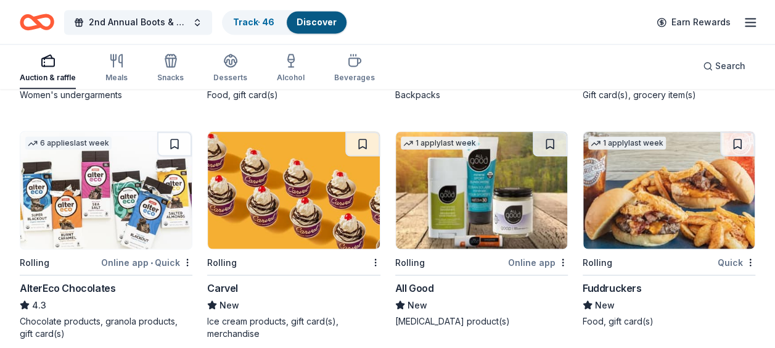
click at [500, 180] on img at bounding box center [481, 189] width 171 height 117
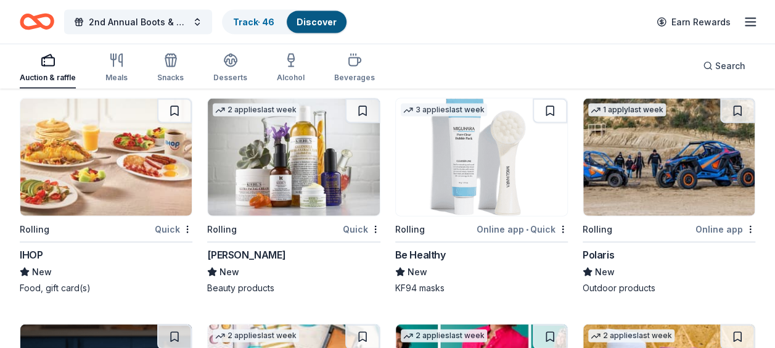
scroll to position [8319, 0]
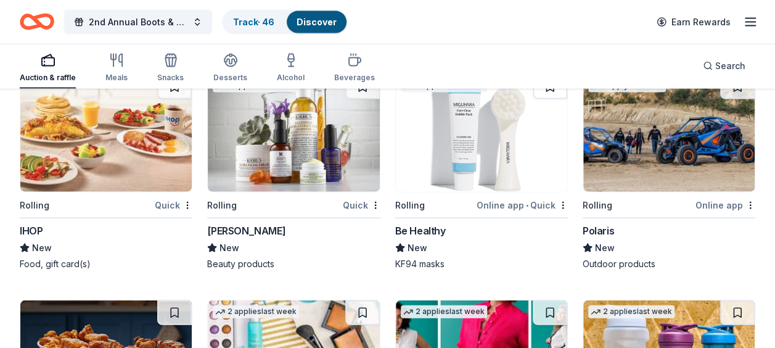
click at [512, 153] on img at bounding box center [481, 133] width 171 height 117
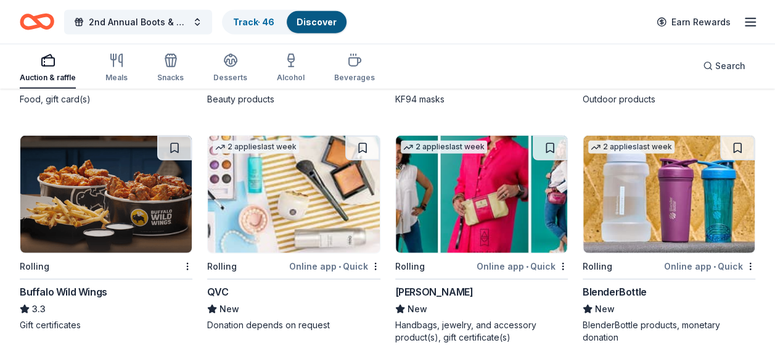
scroll to position [8472, 0]
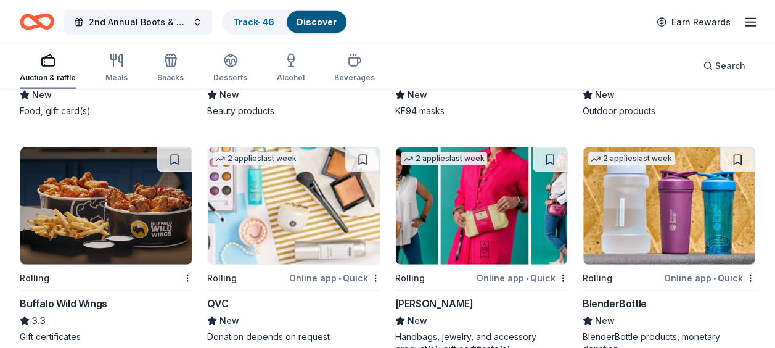
click at [491, 211] on img at bounding box center [481, 205] width 171 height 117
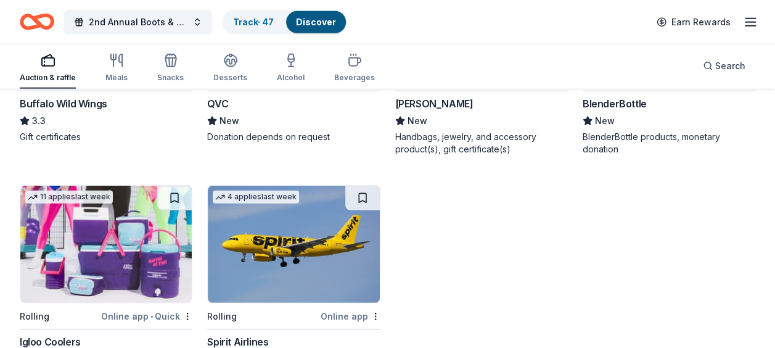
scroll to position [8731, 0]
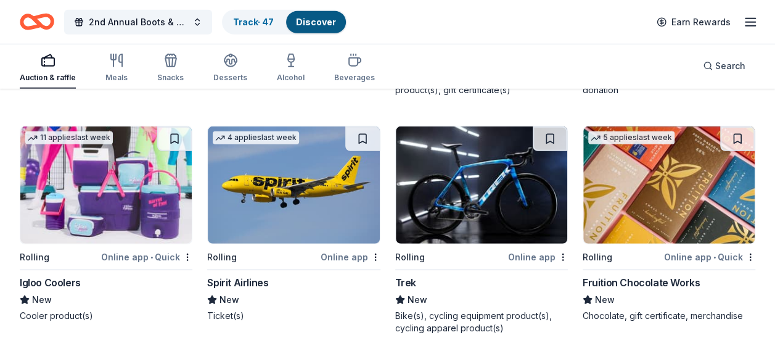
click at [503, 171] on img at bounding box center [481, 184] width 171 height 117
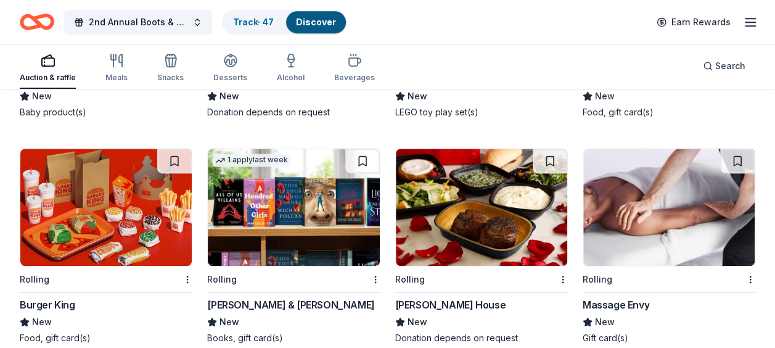
scroll to position [9663, 0]
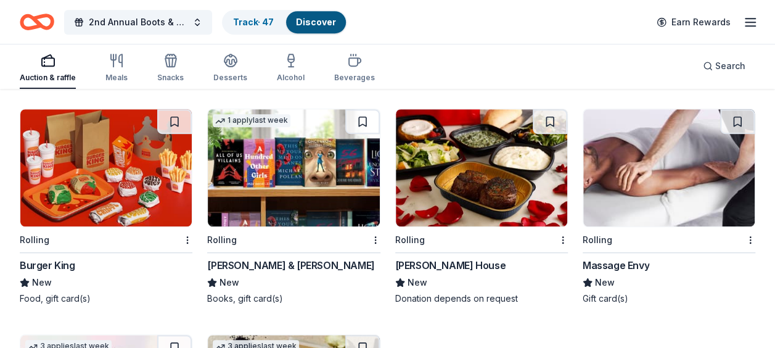
click at [657, 136] on img at bounding box center [668, 167] width 171 height 117
click at [496, 158] on img at bounding box center [481, 167] width 171 height 117
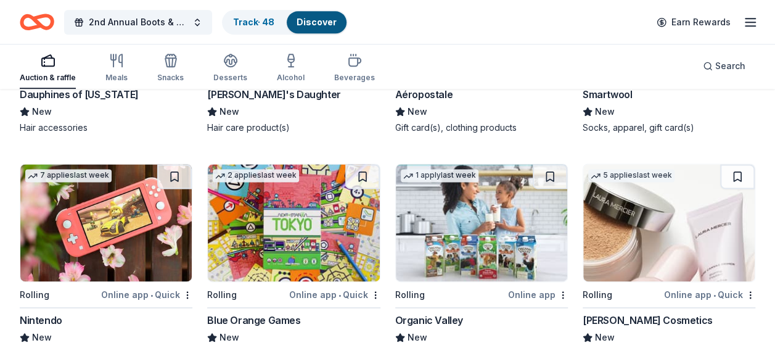
scroll to position [10073, 0]
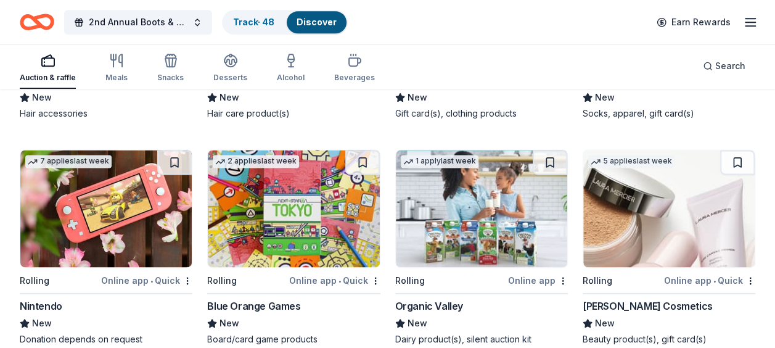
click at [480, 193] on img at bounding box center [481, 208] width 171 height 117
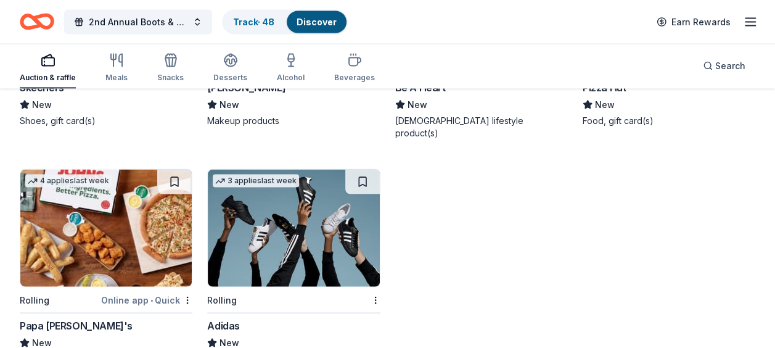
scroll to position [10525, 0]
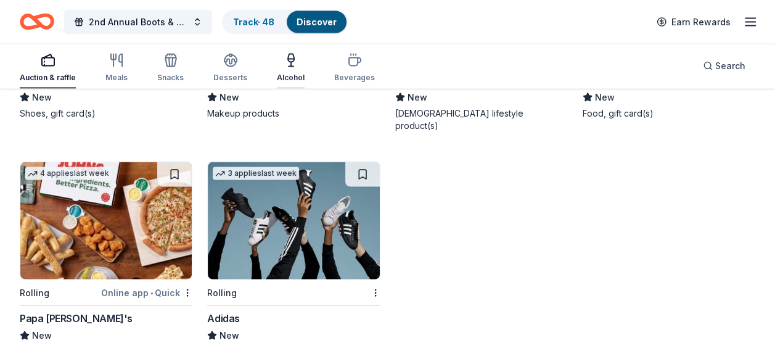
click at [287, 75] on div "Alcohol" at bounding box center [291, 78] width 28 height 10
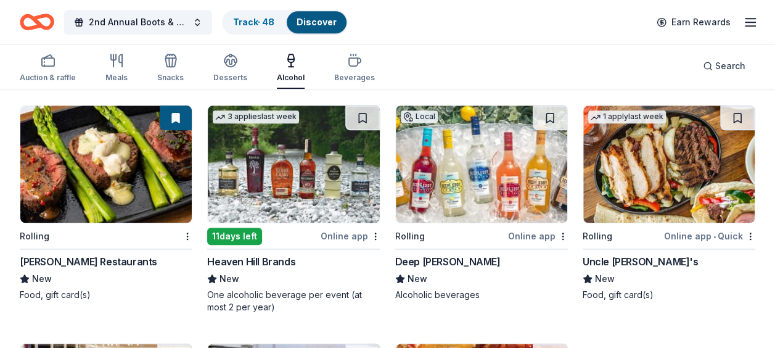
scroll to position [582, 0]
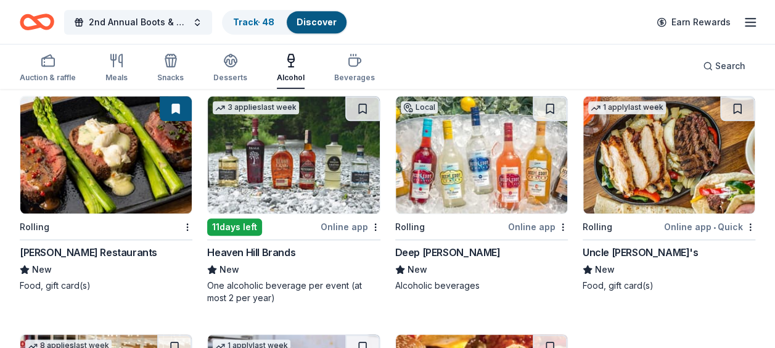
click at [460, 174] on img at bounding box center [481, 154] width 171 height 117
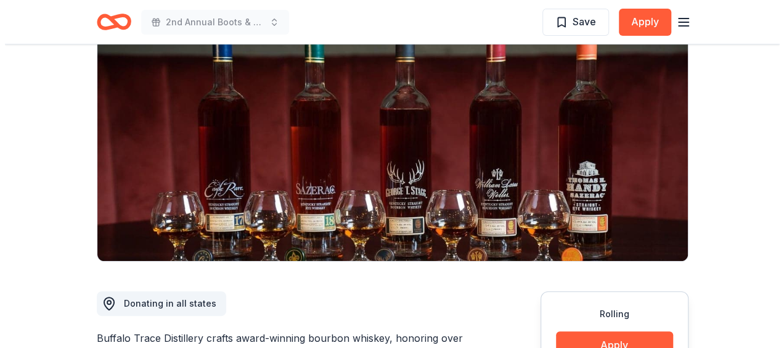
scroll to position [189, 0]
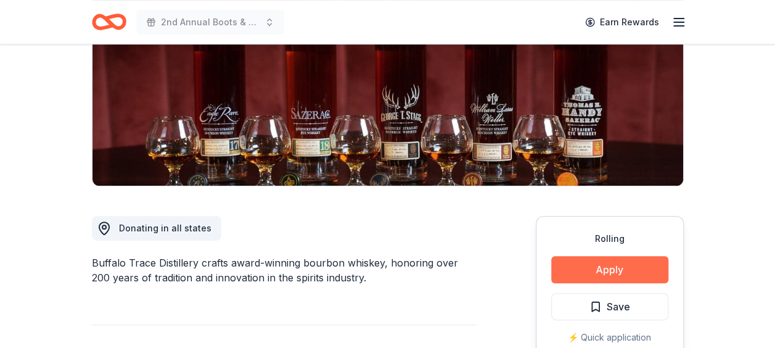
click at [610, 275] on button "Apply" at bounding box center [609, 269] width 117 height 27
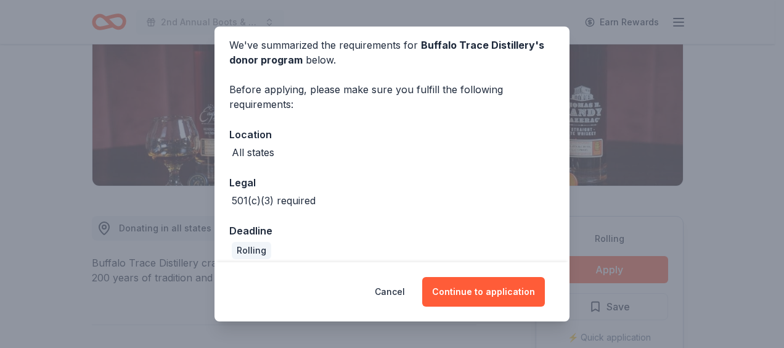
scroll to position [60, 0]
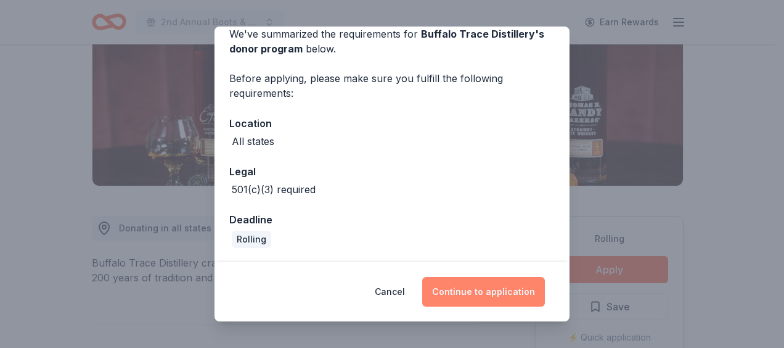
click at [506, 290] on button "Continue to application" at bounding box center [483, 292] width 123 height 30
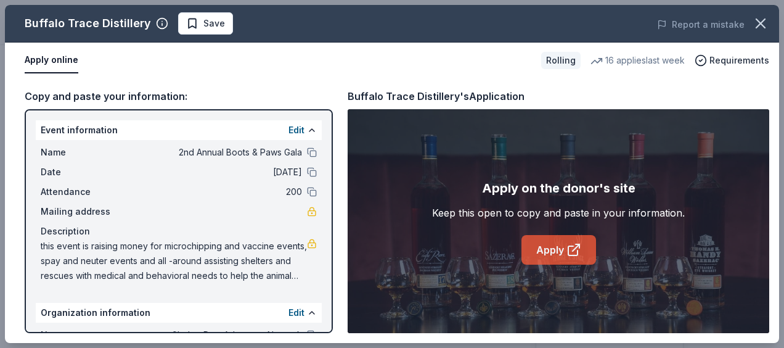
click at [567, 253] on icon at bounding box center [573, 249] width 15 height 15
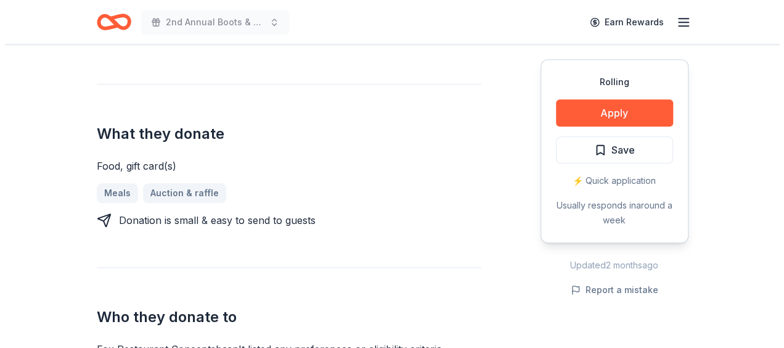
scroll to position [469, 0]
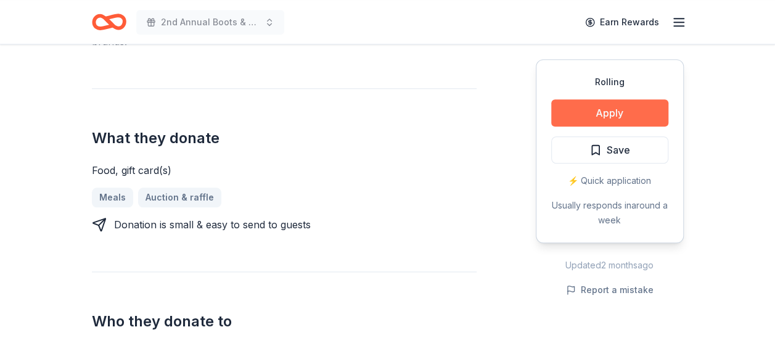
click at [631, 115] on button "Apply" at bounding box center [609, 112] width 117 height 27
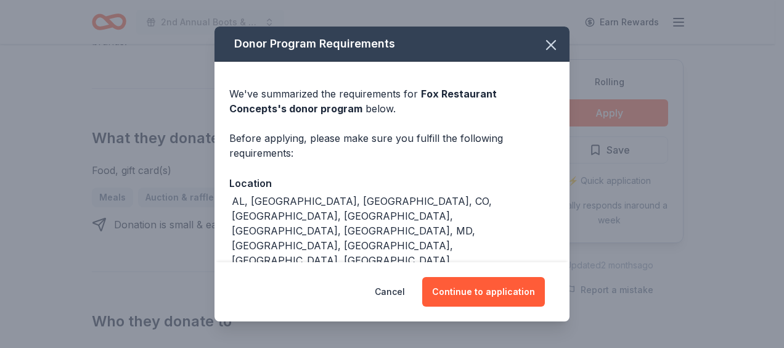
click at [631, 115] on div "Donor Program Requirements We've summarized the requirements for Fox Restaurant…" at bounding box center [392, 174] width 784 height 348
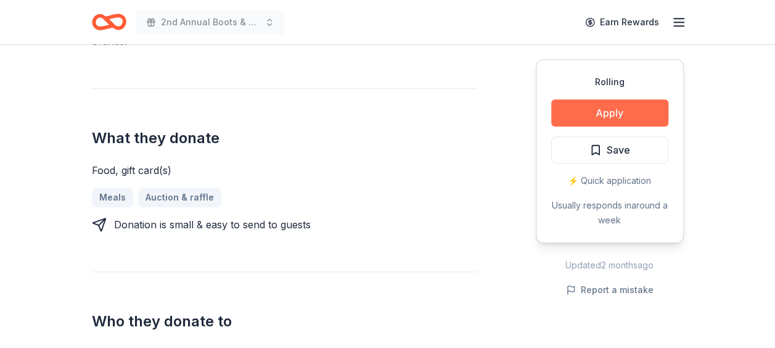
click at [620, 120] on button "Apply" at bounding box center [609, 112] width 117 height 27
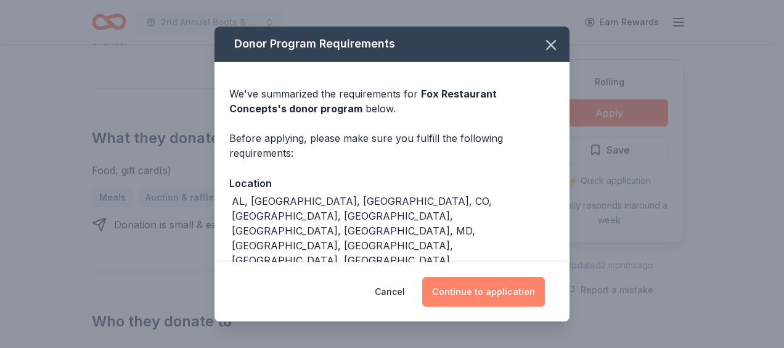
click at [504, 285] on button "Continue to application" at bounding box center [483, 292] width 123 height 30
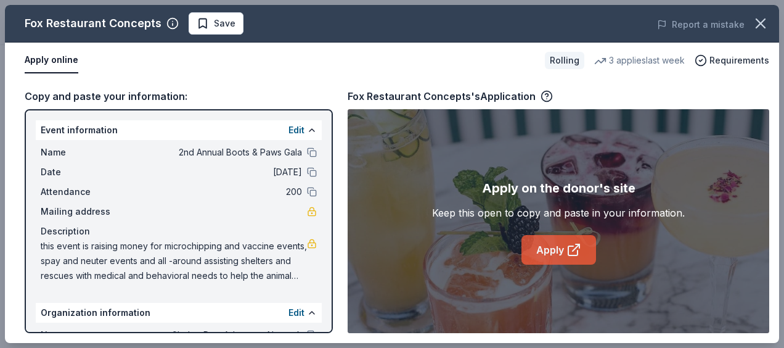
click at [547, 256] on link "Apply" at bounding box center [558, 250] width 75 height 30
click at [219, 22] on span "Save" at bounding box center [225, 23] width 22 height 15
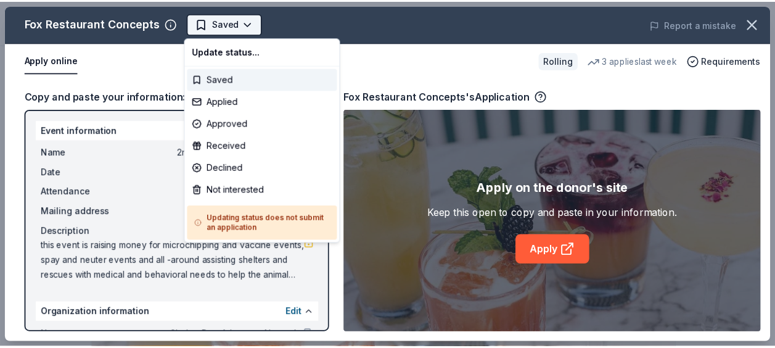
scroll to position [0, 0]
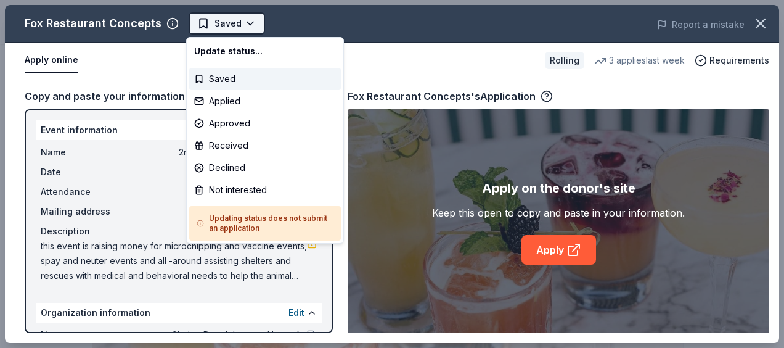
click at [243, 22] on body "2nd Annual Boots & Paws Gala Saved Apply Rolling Share Fox Restaurant Concepts …" at bounding box center [387, 174] width 775 height 348
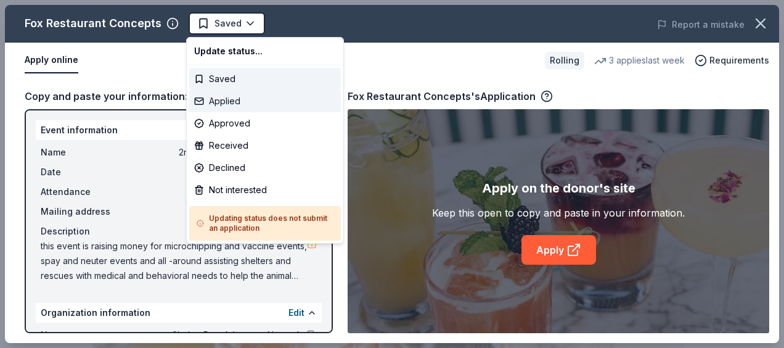
click at [223, 105] on div "Applied" at bounding box center [265, 101] width 152 height 22
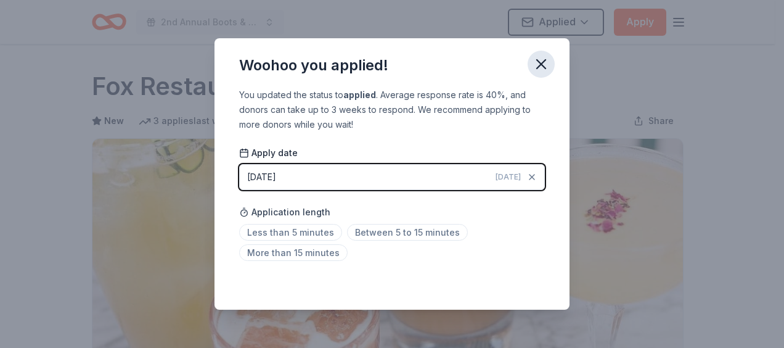
click at [544, 64] on icon "button" at bounding box center [541, 63] width 17 height 17
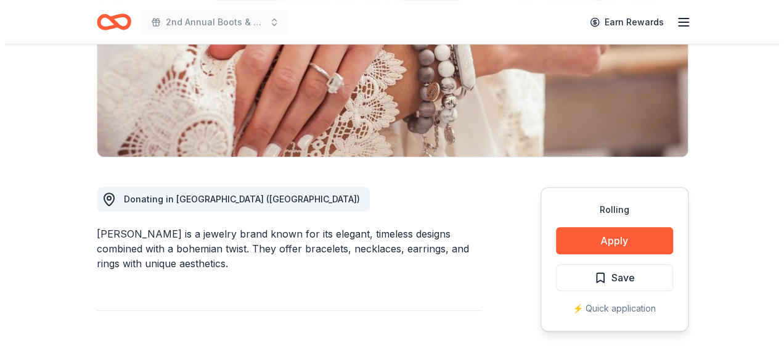
scroll to position [219, 0]
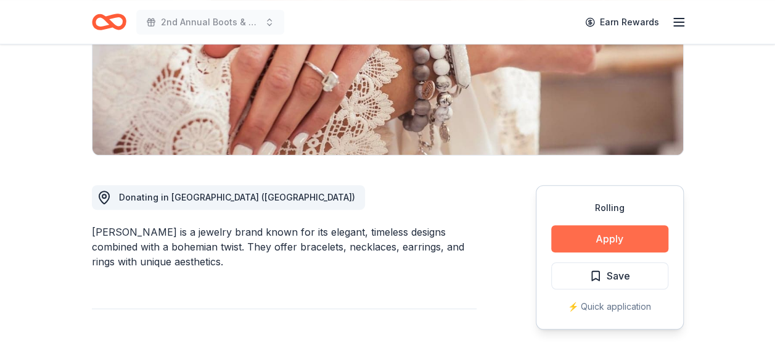
click at [589, 232] on button "Apply" at bounding box center [609, 238] width 117 height 27
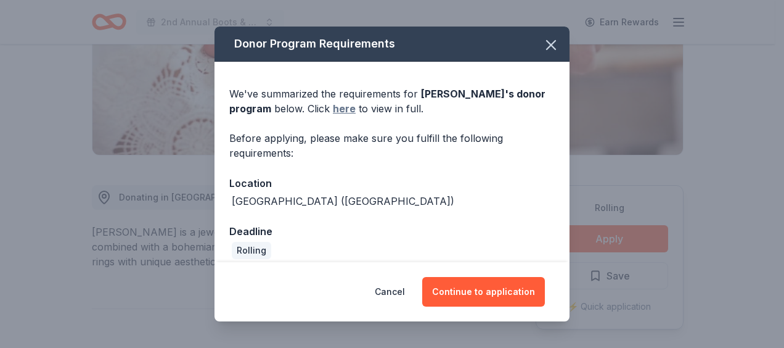
click at [345, 111] on link "here" at bounding box center [344, 108] width 23 height 15
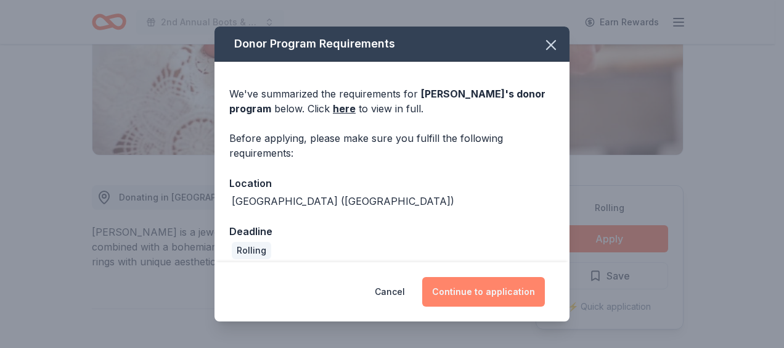
click at [507, 288] on button "Continue to application" at bounding box center [483, 292] width 123 height 30
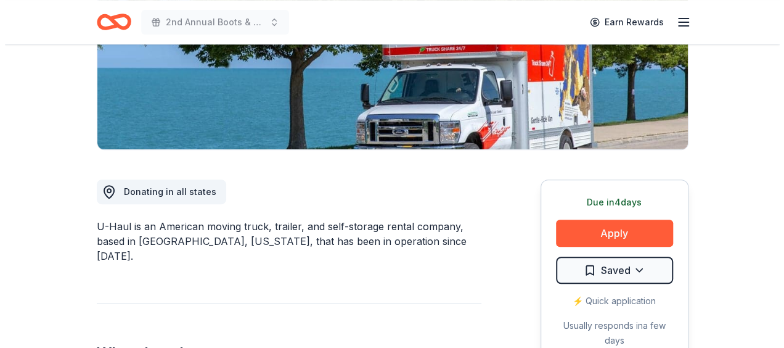
scroll to position [227, 0]
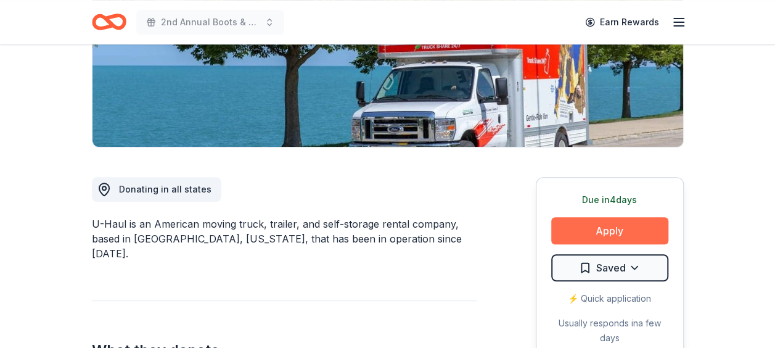
click at [619, 238] on button "Apply" at bounding box center [609, 230] width 117 height 27
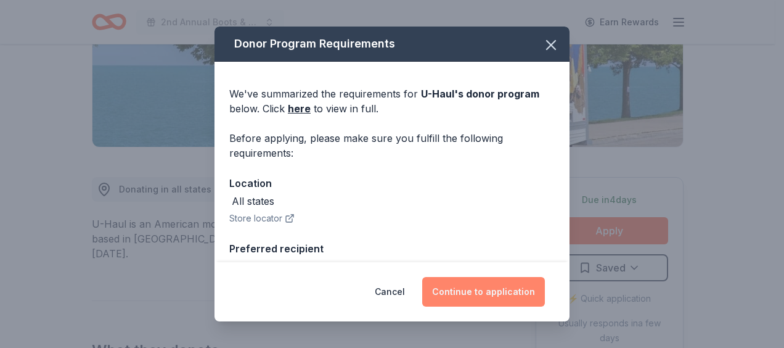
click at [520, 287] on button "Continue to application" at bounding box center [483, 292] width 123 height 30
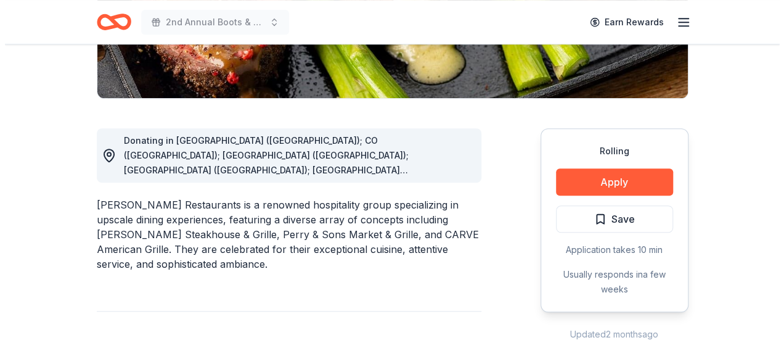
scroll to position [281, 0]
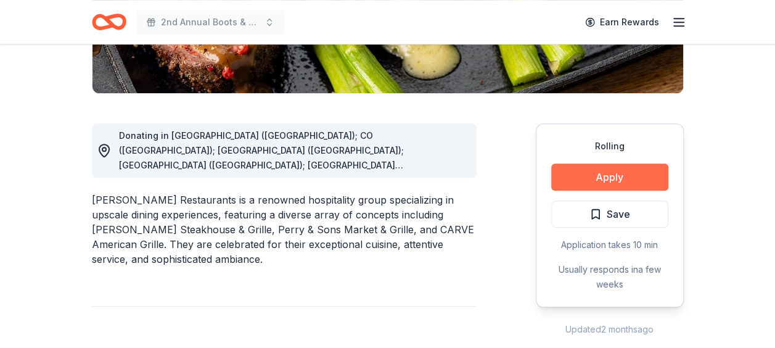
click at [623, 179] on button "Apply" at bounding box center [609, 176] width 117 height 27
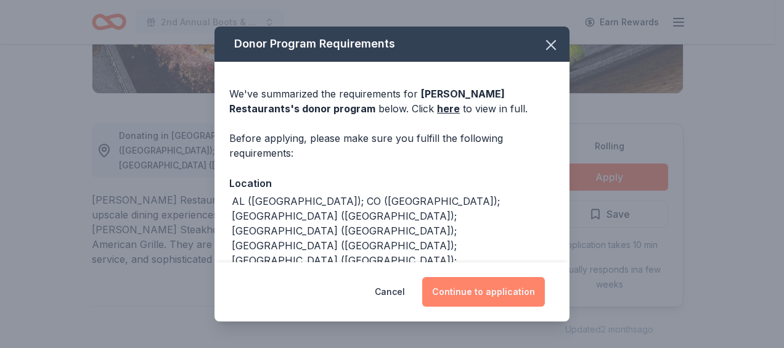
click at [494, 303] on button "Continue to application" at bounding box center [483, 292] width 123 height 30
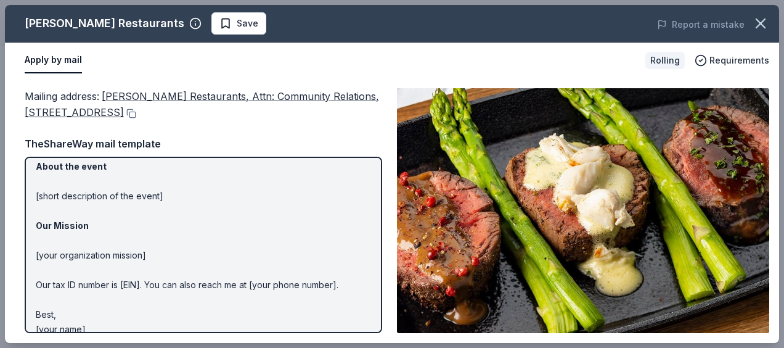
scroll to position [171, 0]
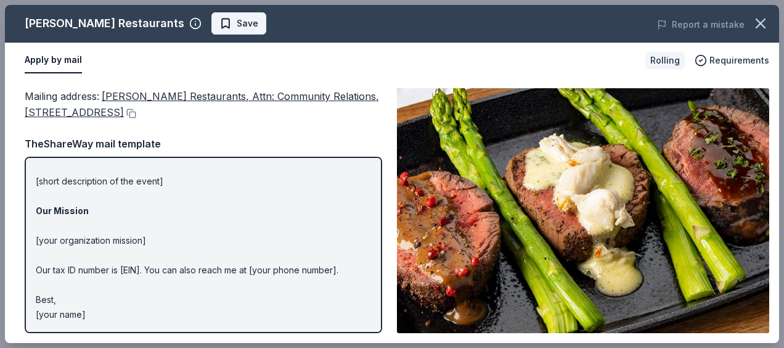
click at [237, 30] on span "Save" at bounding box center [248, 23] width 22 height 15
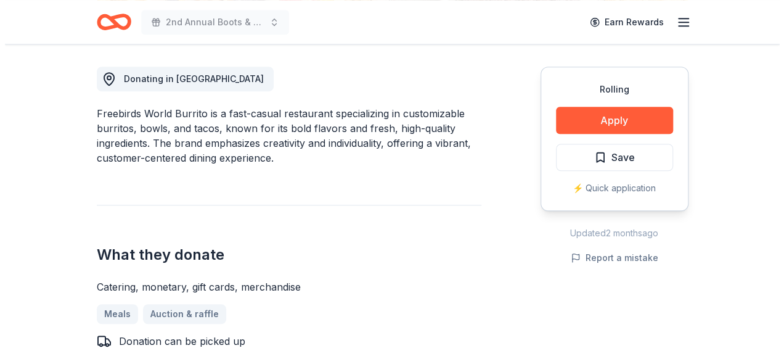
scroll to position [351, 0]
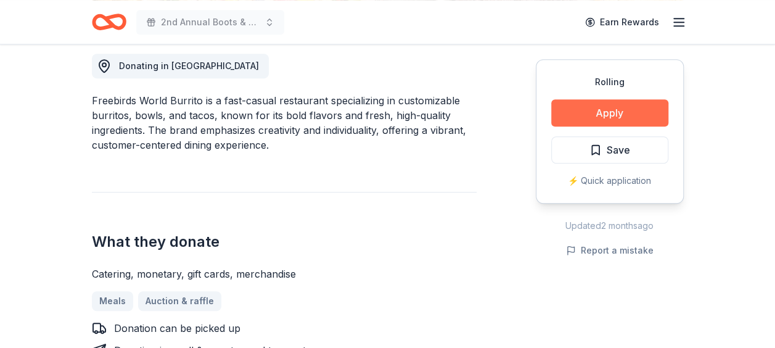
click at [630, 116] on button "Apply" at bounding box center [609, 112] width 117 height 27
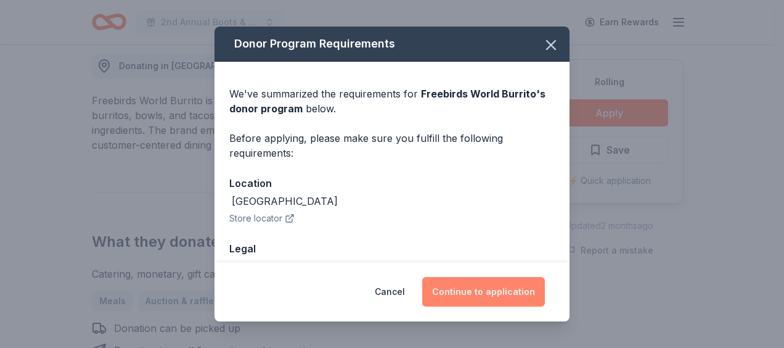
click at [486, 294] on button "Continue to application" at bounding box center [483, 292] width 123 height 30
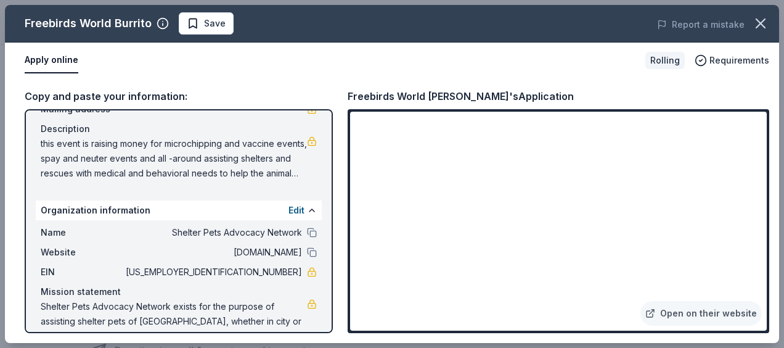
scroll to position [129, 0]
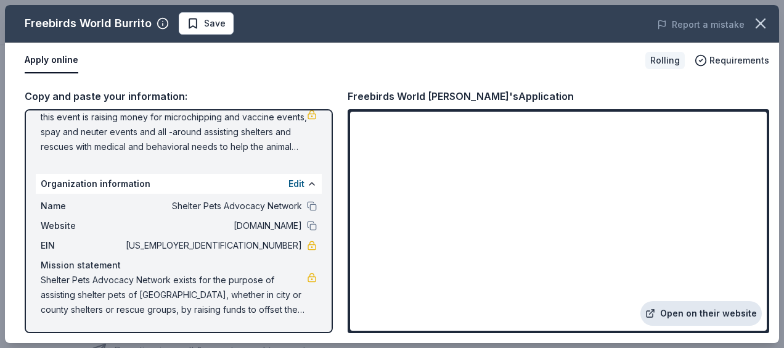
click at [704, 316] on link "Open on their website" at bounding box center [700, 313] width 121 height 25
click at [767, 234] on div "Open on their website" at bounding box center [559, 221] width 422 height 224
click at [219, 28] on span "Save" at bounding box center [215, 23] width 22 height 15
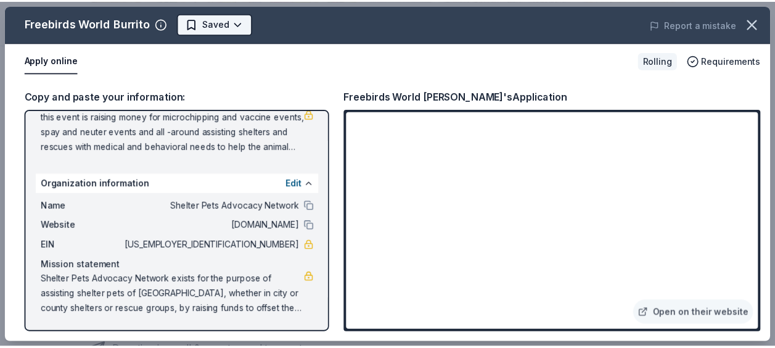
scroll to position [0, 0]
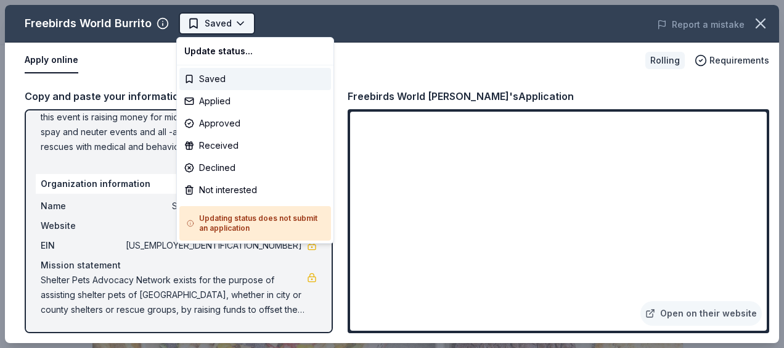
click at [240, 23] on body "2nd Annual Boots & Paws Gala Saved Apply Rolling Share Freebirds World Burrito …" at bounding box center [387, 174] width 775 height 348
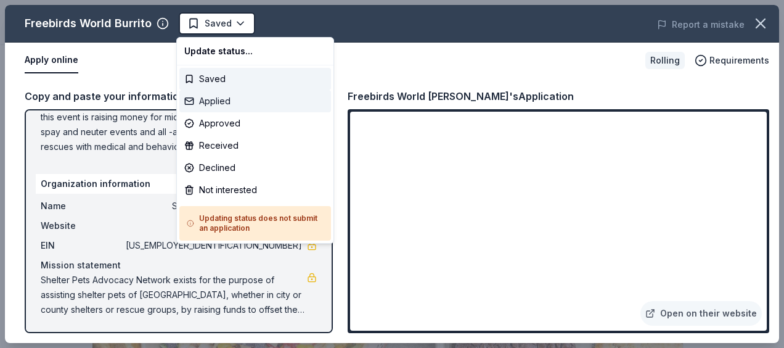
click at [218, 102] on div "Applied" at bounding box center [255, 101] width 152 height 22
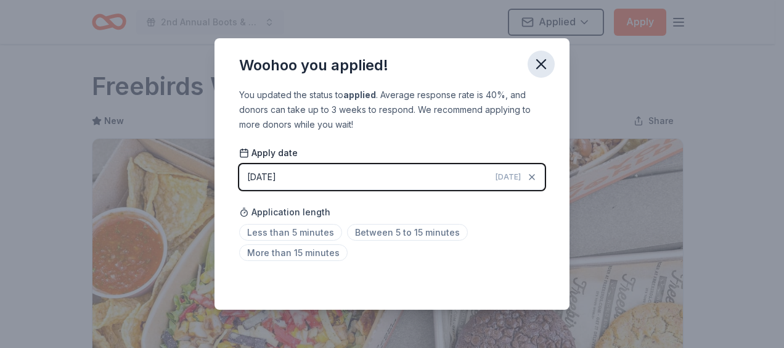
click at [543, 67] on icon "button" at bounding box center [541, 64] width 9 height 9
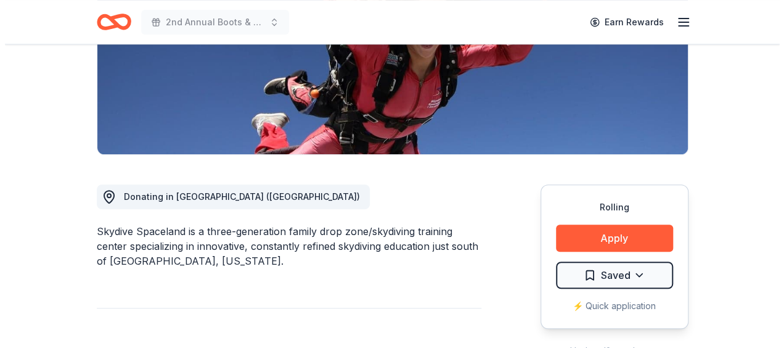
scroll to position [225, 0]
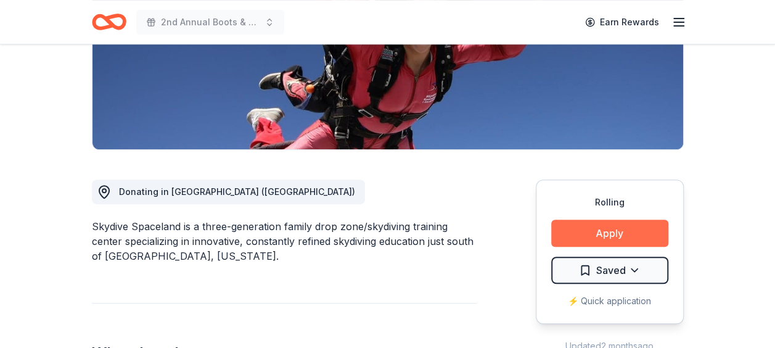
click at [593, 227] on button "Apply" at bounding box center [609, 232] width 117 height 27
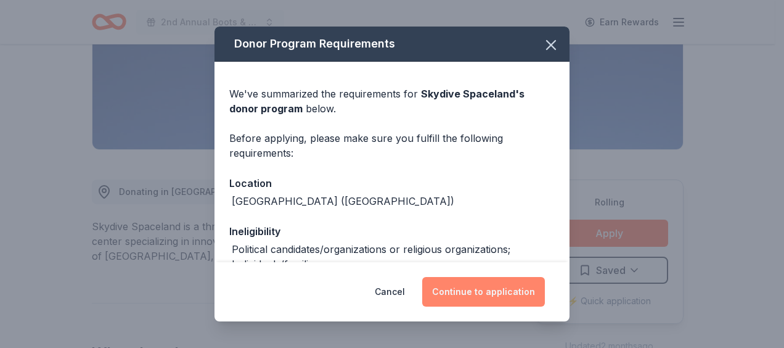
click at [491, 296] on button "Continue to application" at bounding box center [483, 292] width 123 height 30
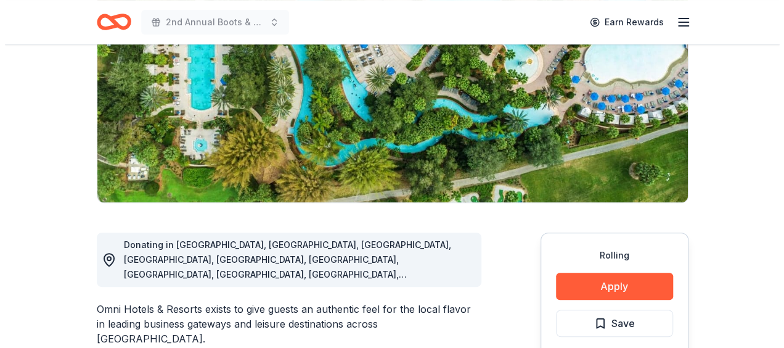
scroll to position [176, 0]
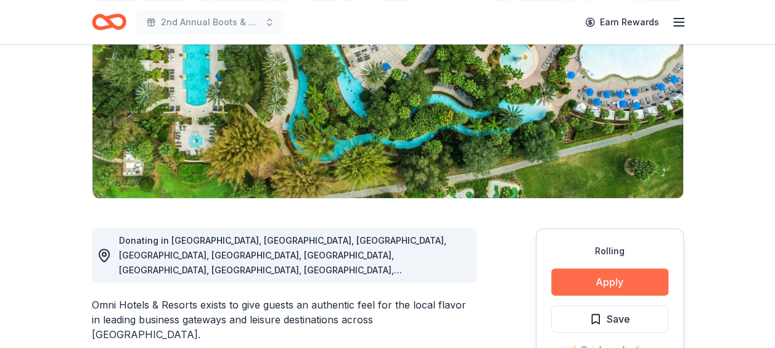
click at [613, 279] on button "Apply" at bounding box center [609, 281] width 117 height 27
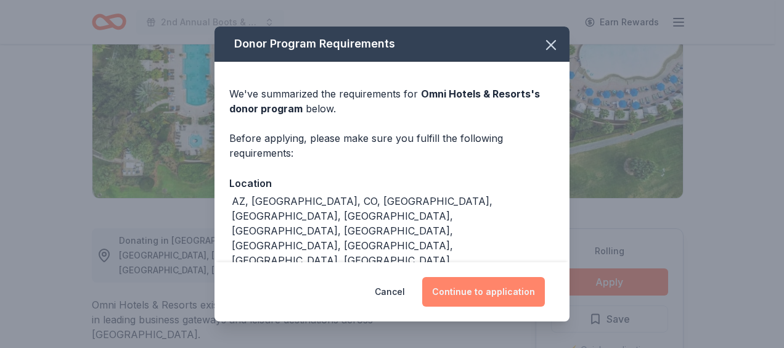
click at [522, 296] on button "Continue to application" at bounding box center [483, 292] width 123 height 30
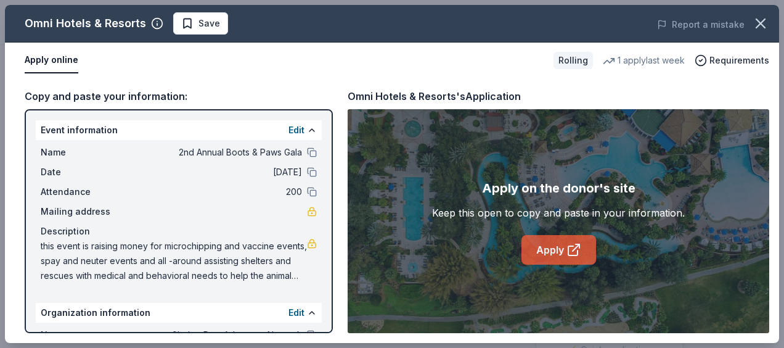
click at [572, 251] on icon at bounding box center [573, 249] width 15 height 15
click at [206, 22] on span "Save" at bounding box center [209, 23] width 22 height 15
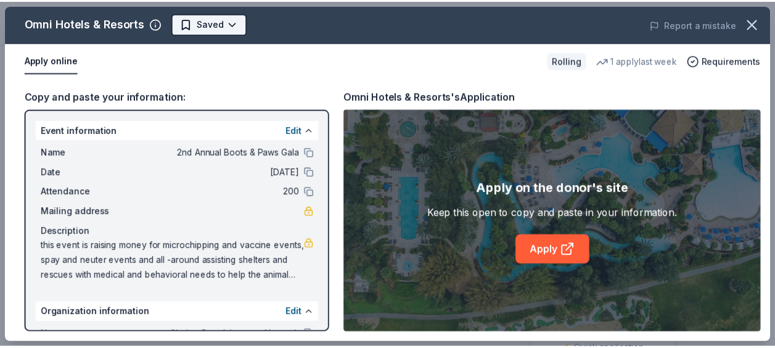
scroll to position [0, 0]
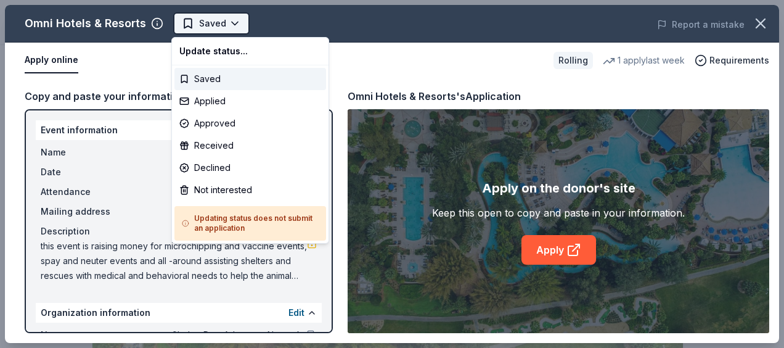
click at [241, 22] on body "2nd Annual Boots & Paws Gala Saved Apply Rolling Share Omni Hotels & Resorts Ne…" at bounding box center [387, 174] width 775 height 348
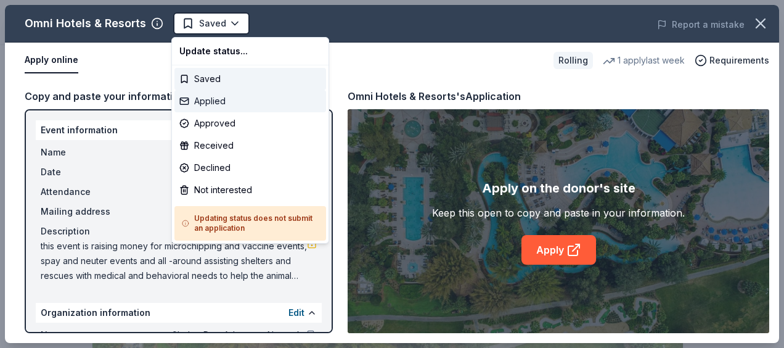
click at [224, 100] on div "Applied" at bounding box center [250, 101] width 152 height 22
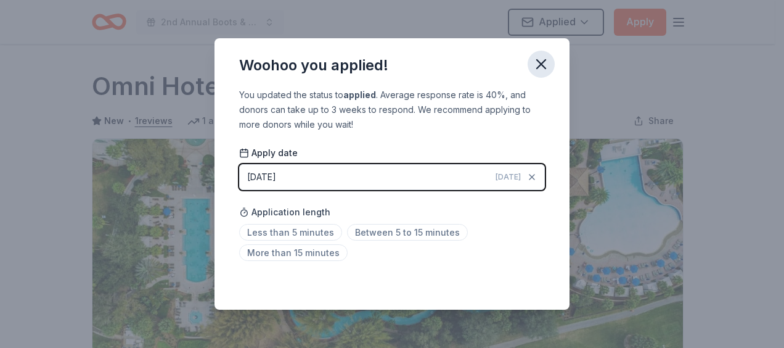
click at [541, 65] on icon "button" at bounding box center [541, 64] width 9 height 9
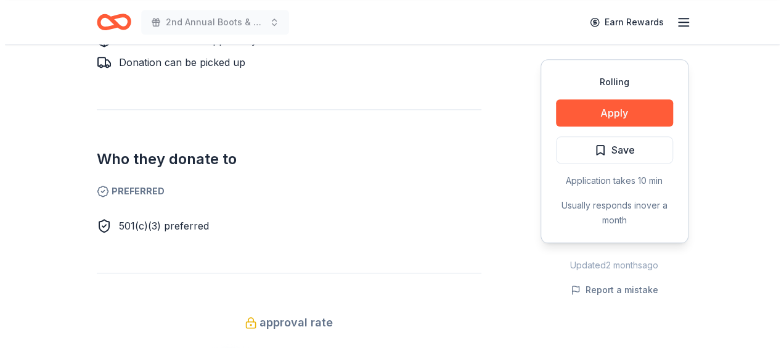
scroll to position [610, 0]
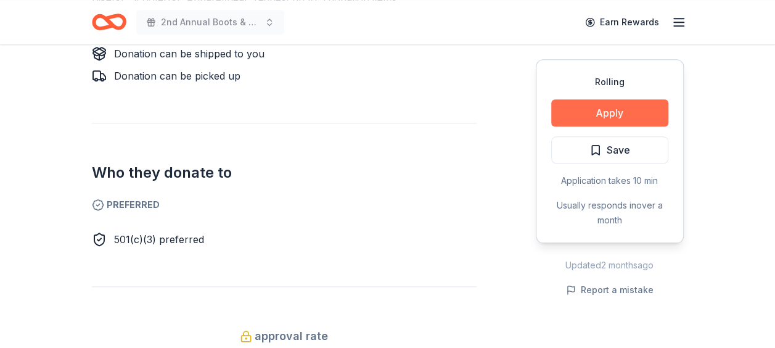
click at [633, 112] on button "Apply" at bounding box center [609, 112] width 117 height 27
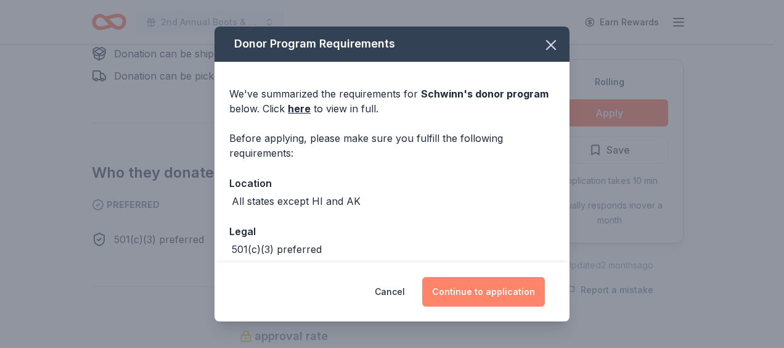
click at [508, 293] on button "Continue to application" at bounding box center [483, 292] width 123 height 30
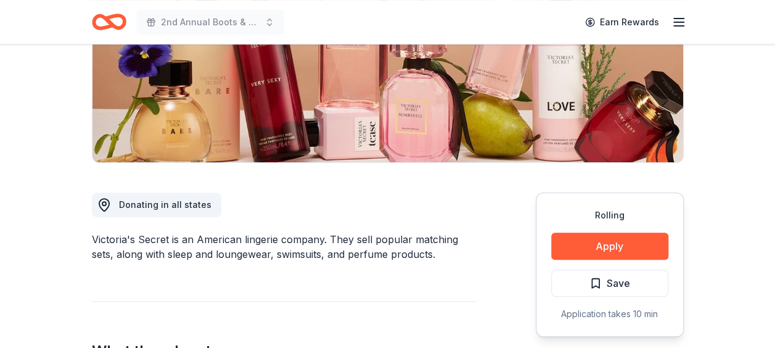
scroll to position [220, 0]
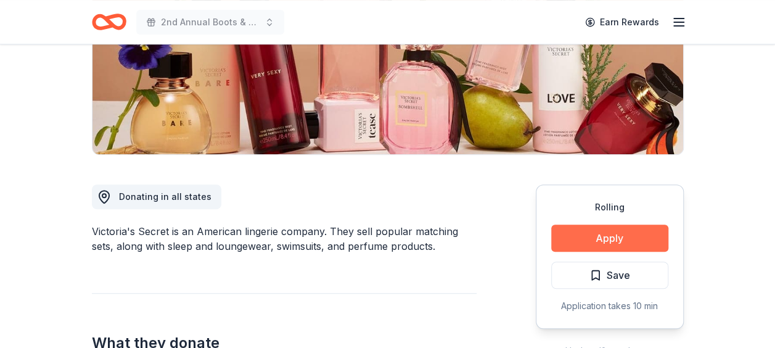
click at [630, 241] on button "Apply" at bounding box center [609, 237] width 117 height 27
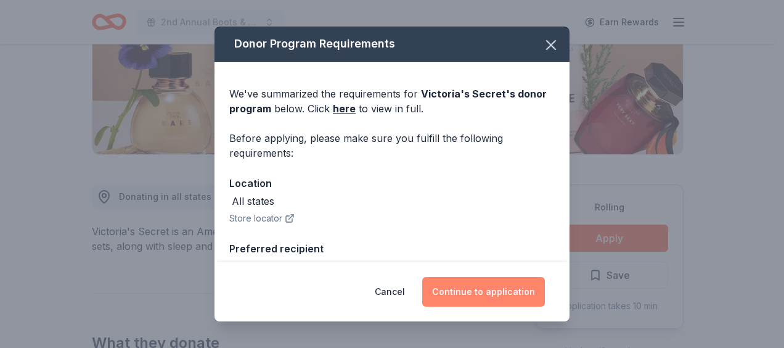
click at [521, 295] on button "Continue to application" at bounding box center [483, 292] width 123 height 30
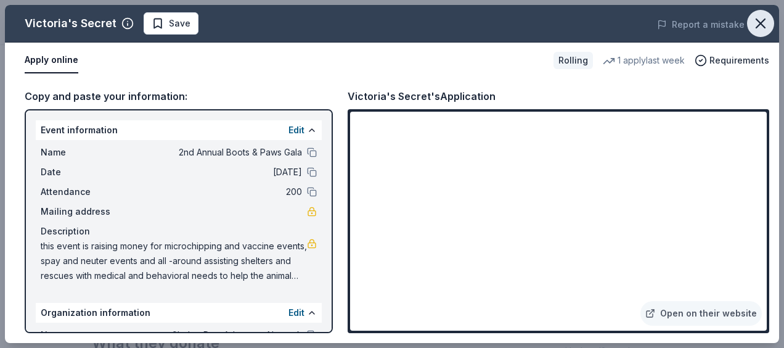
click at [759, 28] on icon "button" at bounding box center [760, 23] width 17 height 17
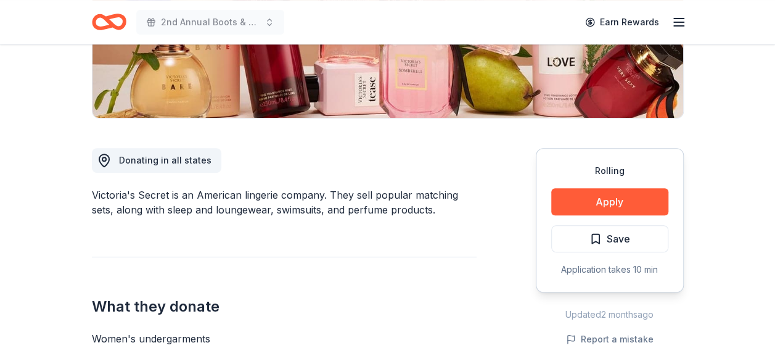
scroll to position [0, 0]
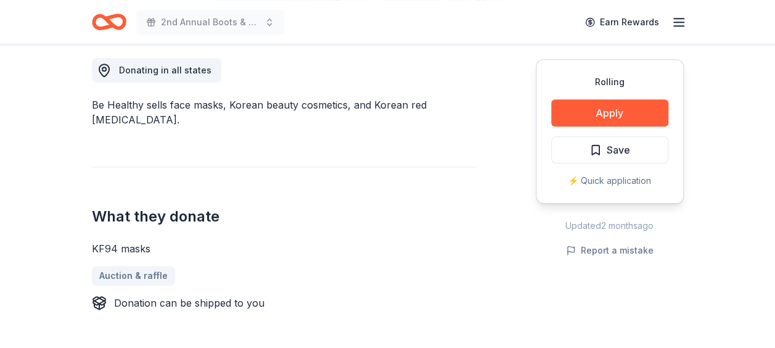
scroll to position [348, 0]
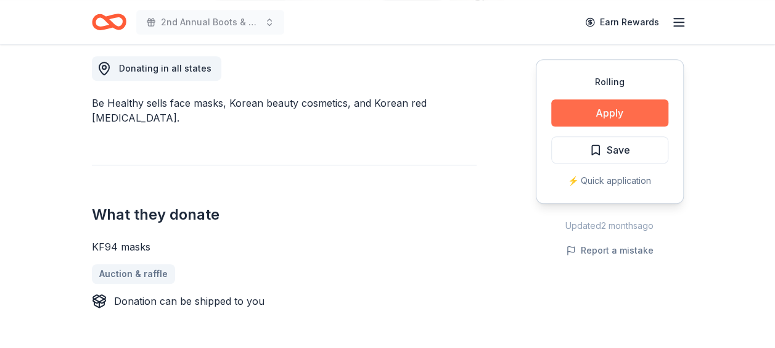
click at [587, 112] on button "Apply" at bounding box center [609, 112] width 117 height 27
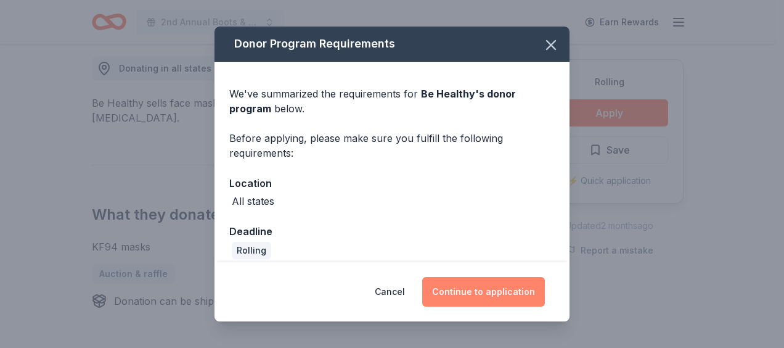
click at [506, 290] on button "Continue to application" at bounding box center [483, 292] width 123 height 30
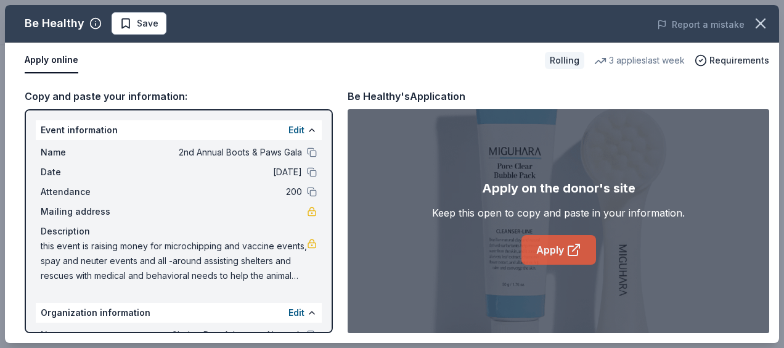
click at [550, 252] on link "Apply" at bounding box center [558, 250] width 75 height 30
click at [762, 25] on icon "button" at bounding box center [760, 23] width 9 height 9
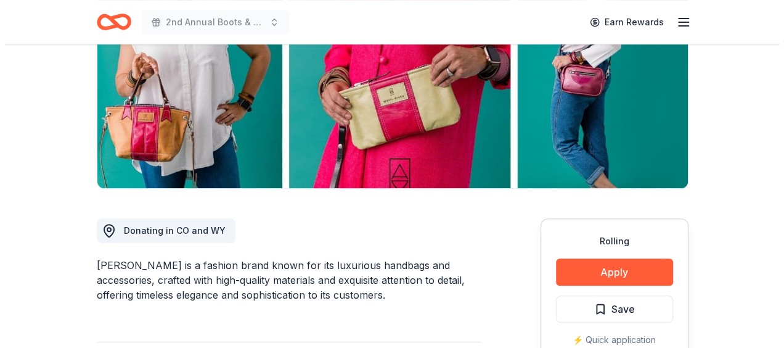
scroll to position [196, 0]
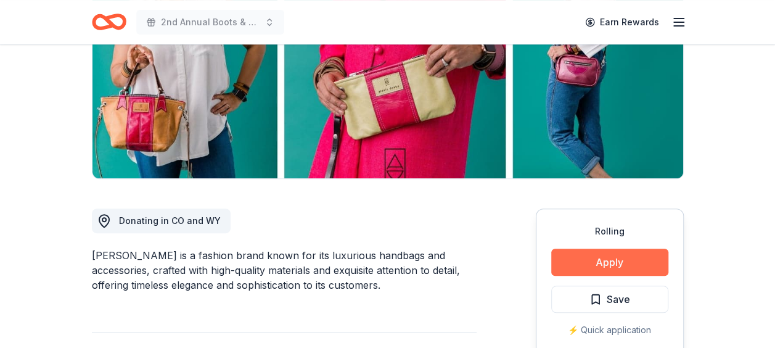
click at [598, 253] on button "Apply" at bounding box center [609, 261] width 117 height 27
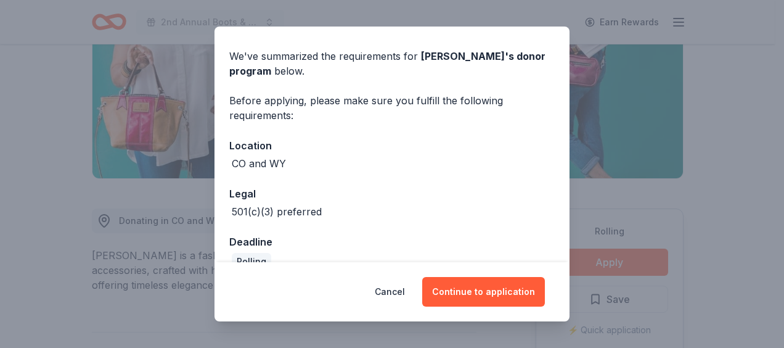
scroll to position [60, 0]
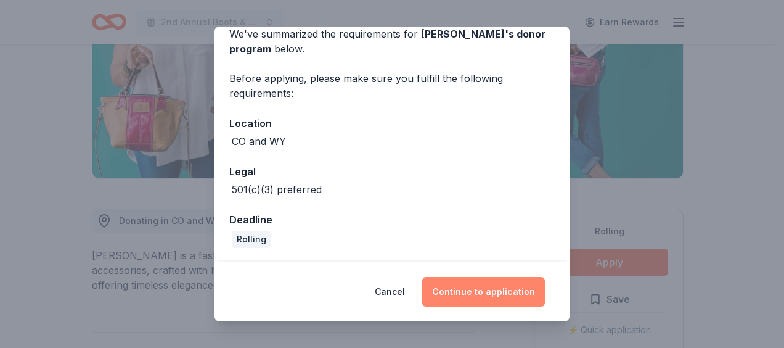
click at [508, 287] on button "Continue to application" at bounding box center [483, 292] width 123 height 30
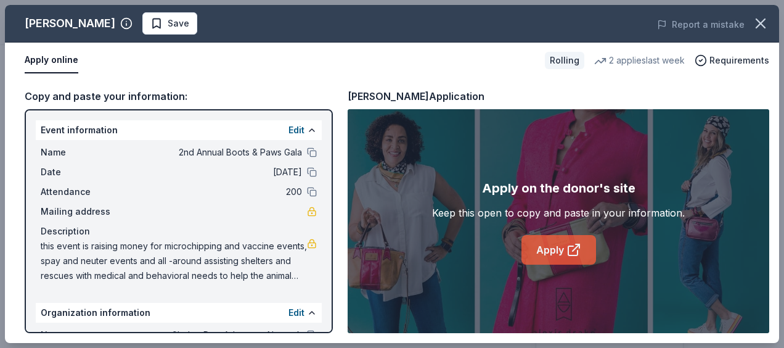
click at [553, 250] on link "Apply" at bounding box center [558, 250] width 75 height 30
click at [168, 23] on span "Save" at bounding box center [179, 23] width 22 height 15
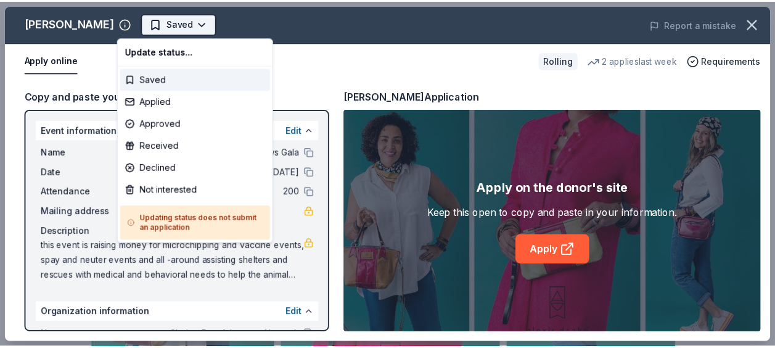
scroll to position [0, 0]
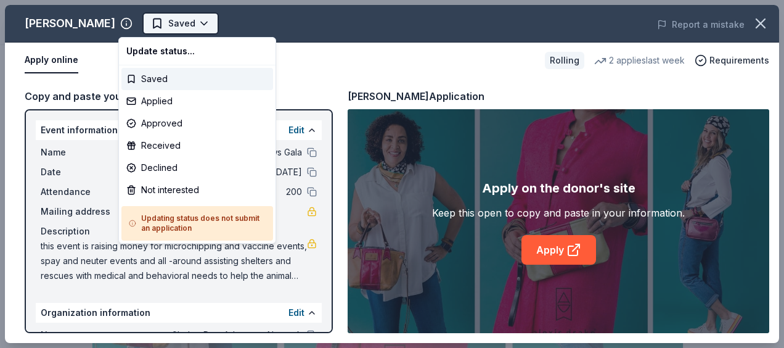
click at [174, 22] on body "2nd Annual Boots & Paws Gala Saved Apply Rolling Share [PERSON_NAME] New • 2 re…" at bounding box center [387, 174] width 775 height 348
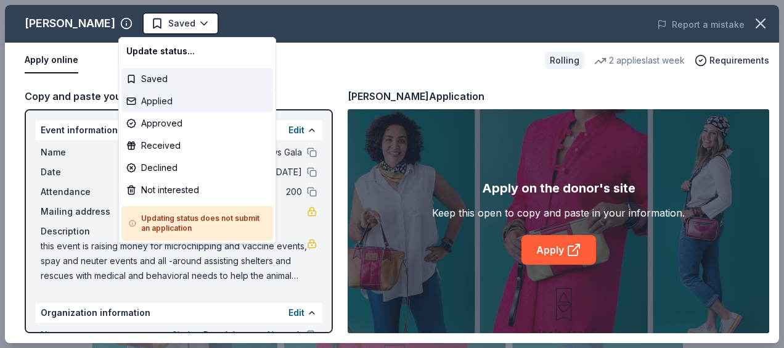
click at [159, 106] on div "Applied" at bounding box center [197, 101] width 152 height 22
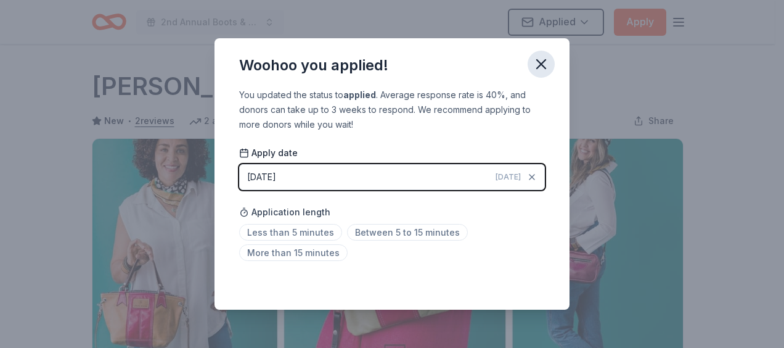
click at [541, 70] on icon "button" at bounding box center [541, 63] width 17 height 17
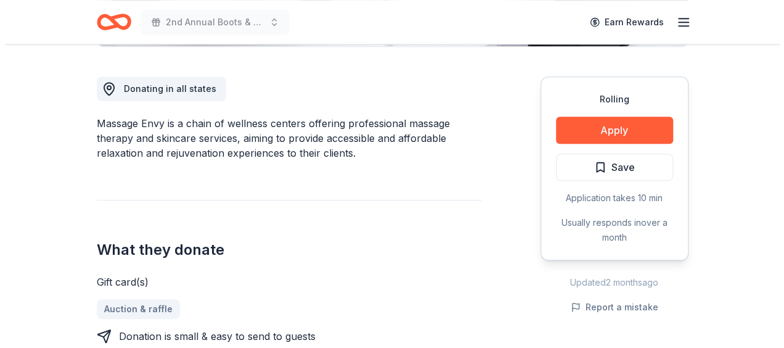
scroll to position [330, 0]
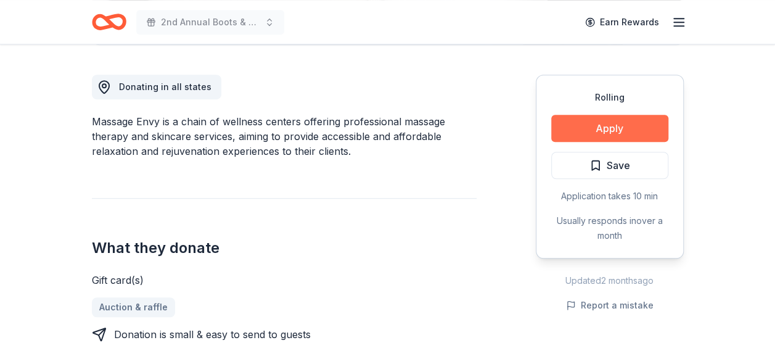
click at [632, 126] on button "Apply" at bounding box center [609, 128] width 117 height 27
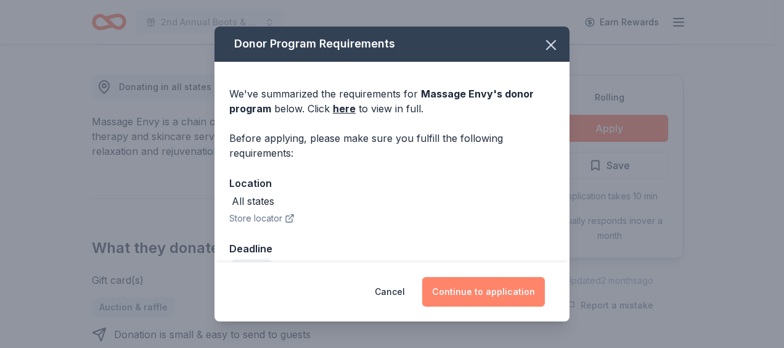
click at [467, 293] on button "Continue to application" at bounding box center [483, 292] width 123 height 30
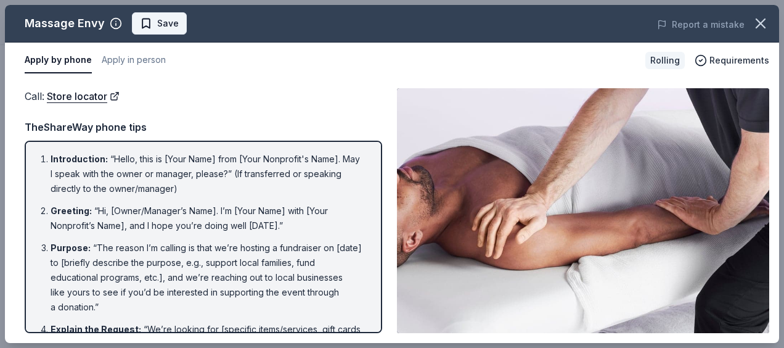
click at [173, 23] on span "Save" at bounding box center [168, 23] width 22 height 15
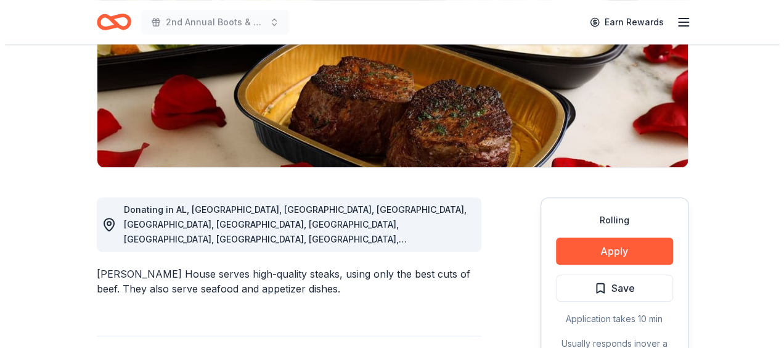
scroll to position [225, 0]
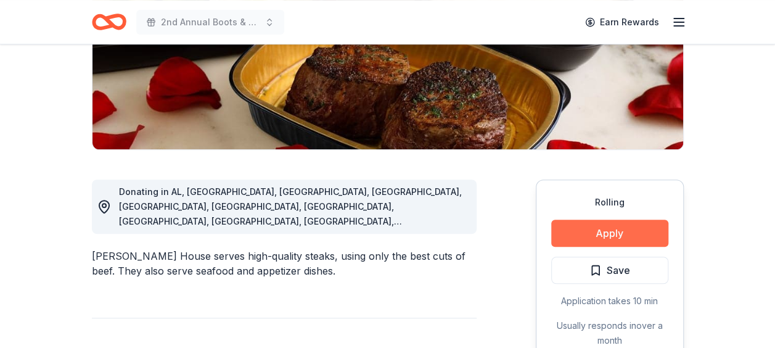
click at [632, 222] on button "Apply" at bounding box center [609, 232] width 117 height 27
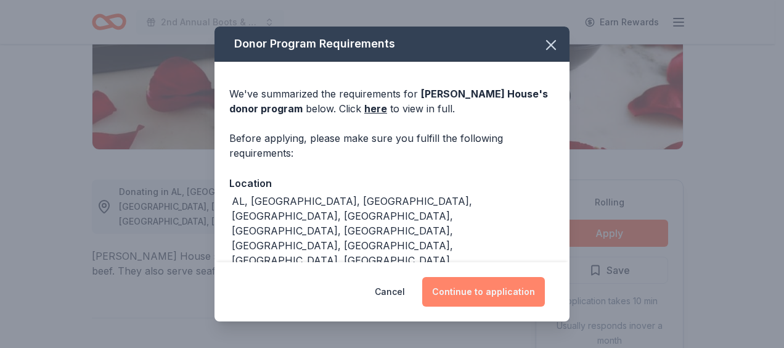
click at [524, 285] on button "Continue to application" at bounding box center [483, 292] width 123 height 30
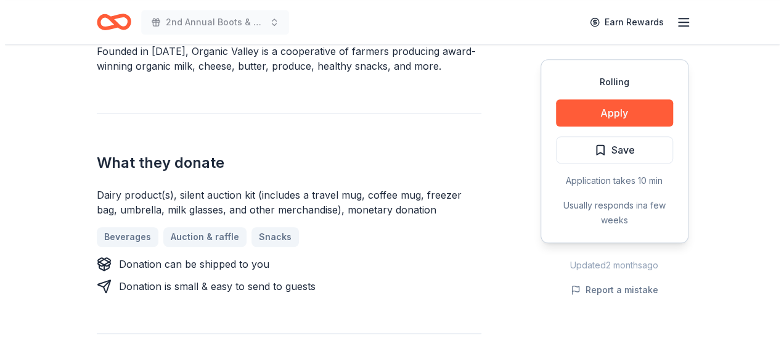
scroll to position [417, 0]
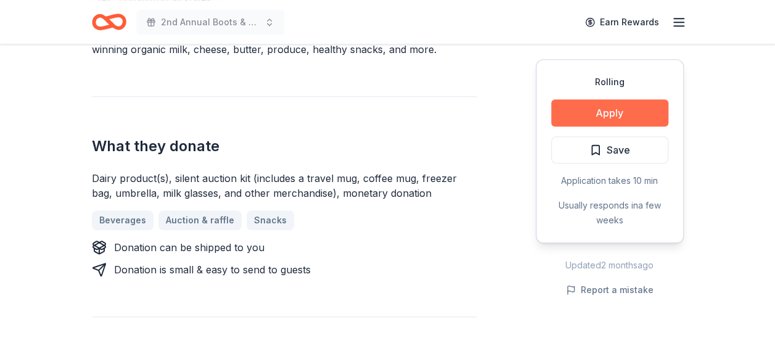
click at [637, 115] on button "Apply" at bounding box center [609, 112] width 117 height 27
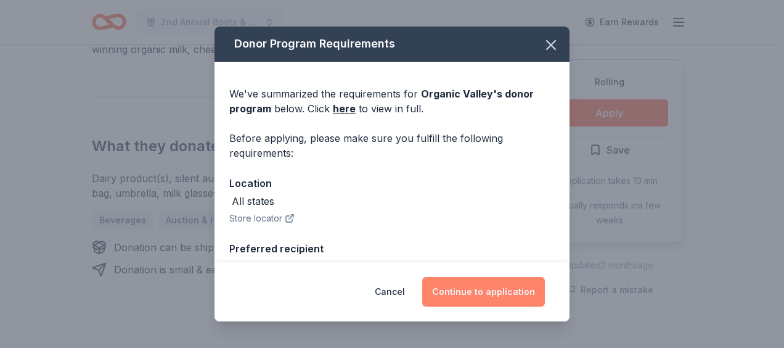
click at [487, 300] on button "Continue to application" at bounding box center [483, 292] width 123 height 30
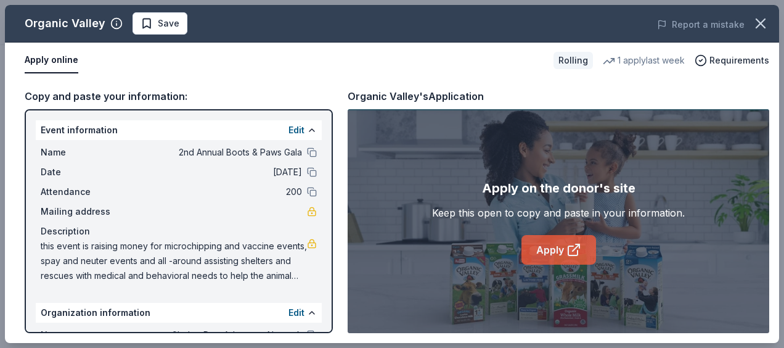
click at [558, 256] on link "Apply" at bounding box center [558, 250] width 75 height 30
click at [160, 26] on span "Save" at bounding box center [169, 23] width 22 height 15
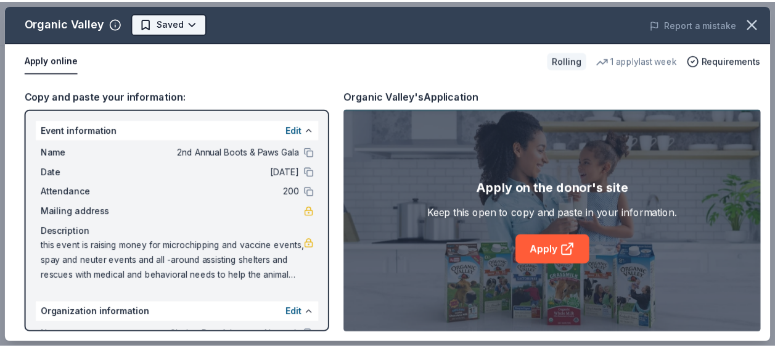
scroll to position [0, 0]
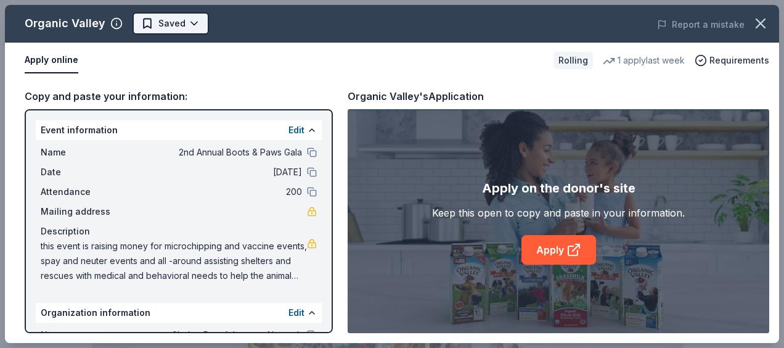
click at [192, 28] on body "2nd Annual Boots & Paws Gala Earn Rewards Rolling Share Organic Valley New 1 ap…" at bounding box center [387, 174] width 775 height 348
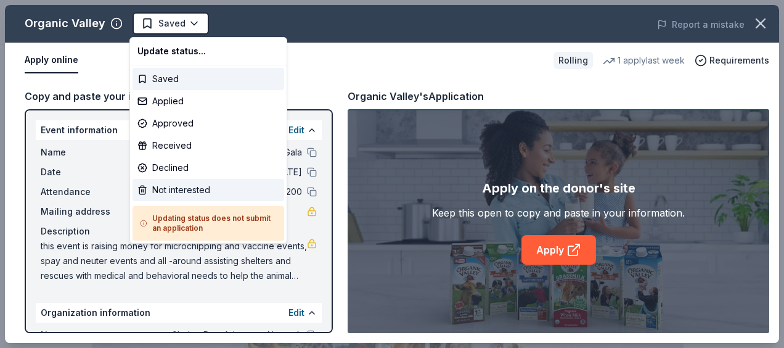
click at [185, 190] on div "Not interested" at bounding box center [209, 190] width 152 height 22
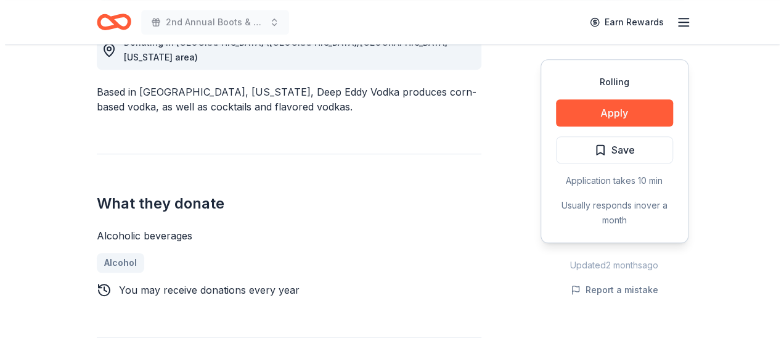
scroll to position [378, 0]
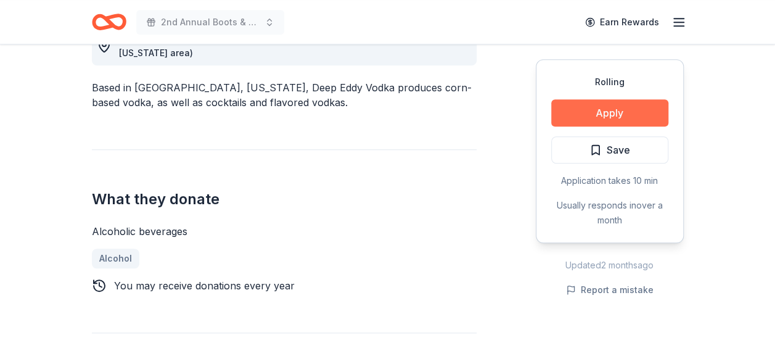
click at [603, 100] on button "Apply" at bounding box center [609, 112] width 117 height 27
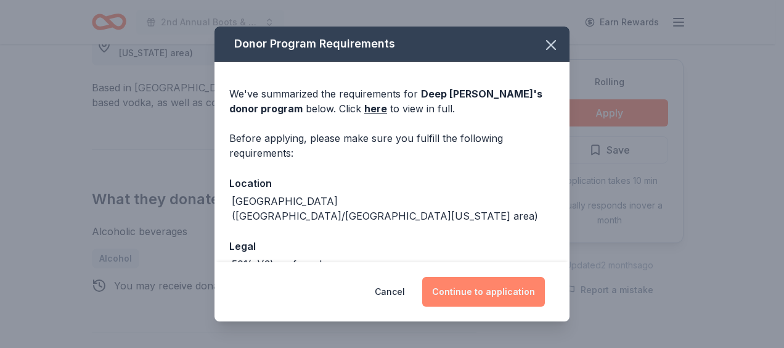
click at [509, 296] on button "Continue to application" at bounding box center [483, 292] width 123 height 30
